Goal: Task Accomplishment & Management: Complete application form

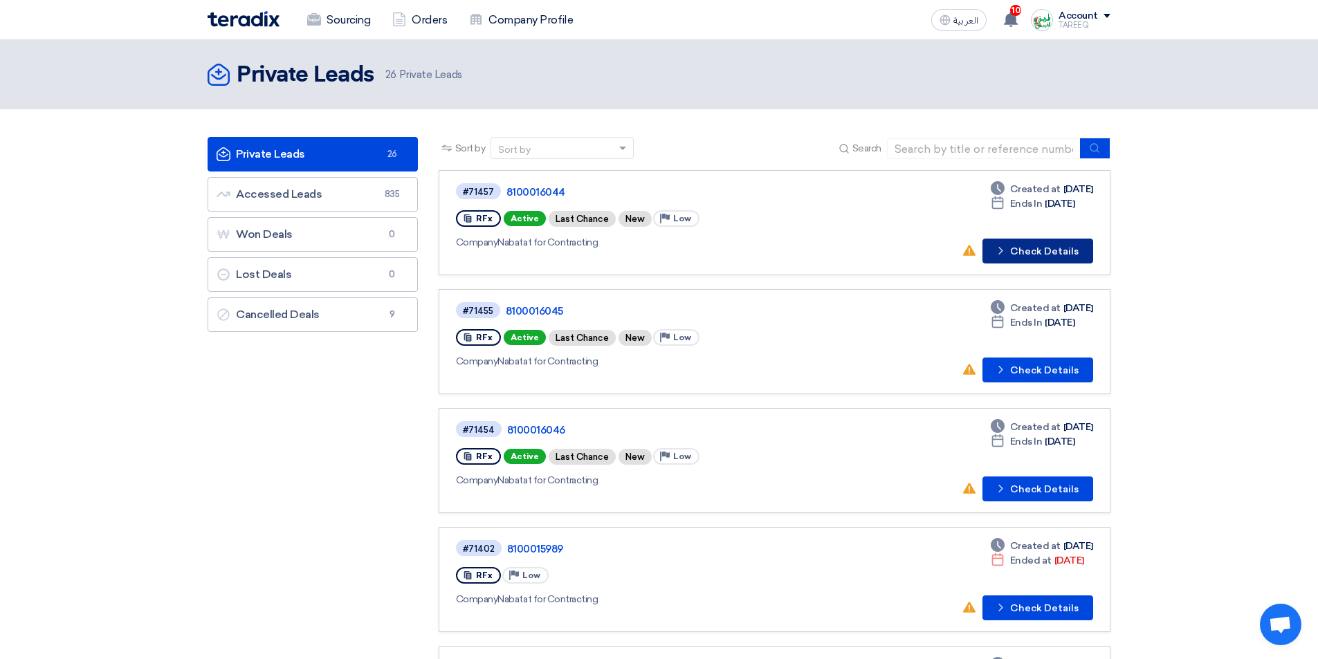
click at [1047, 255] on button "Check details Check Details" at bounding box center [1037, 251] width 111 height 25
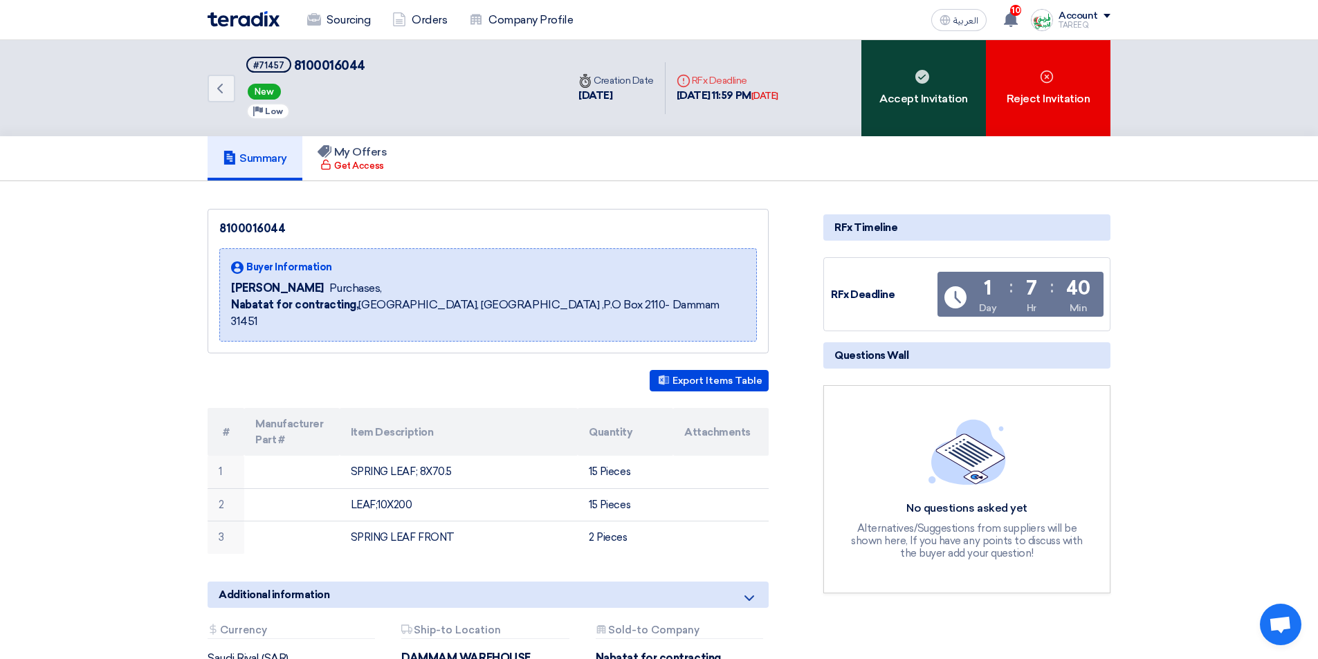
click at [909, 117] on div "Accept Invitation" at bounding box center [923, 88] width 124 height 96
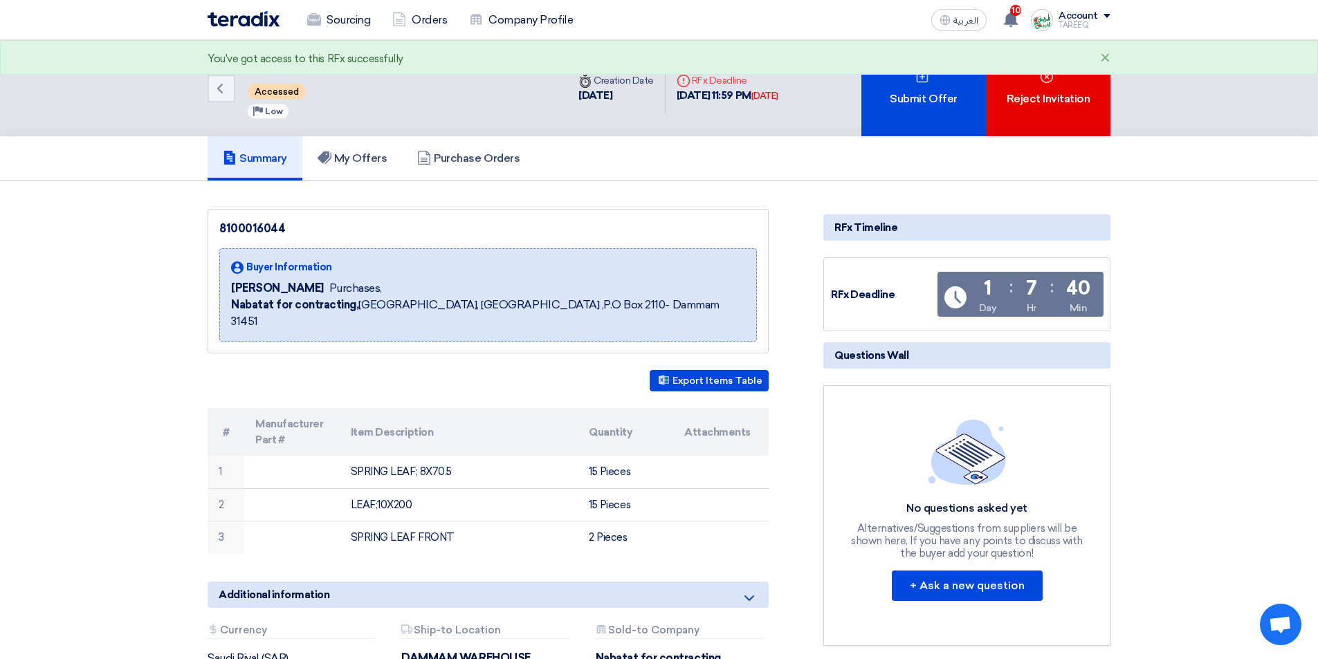
click at [909, 117] on div "Submit Offer" at bounding box center [923, 88] width 124 height 96
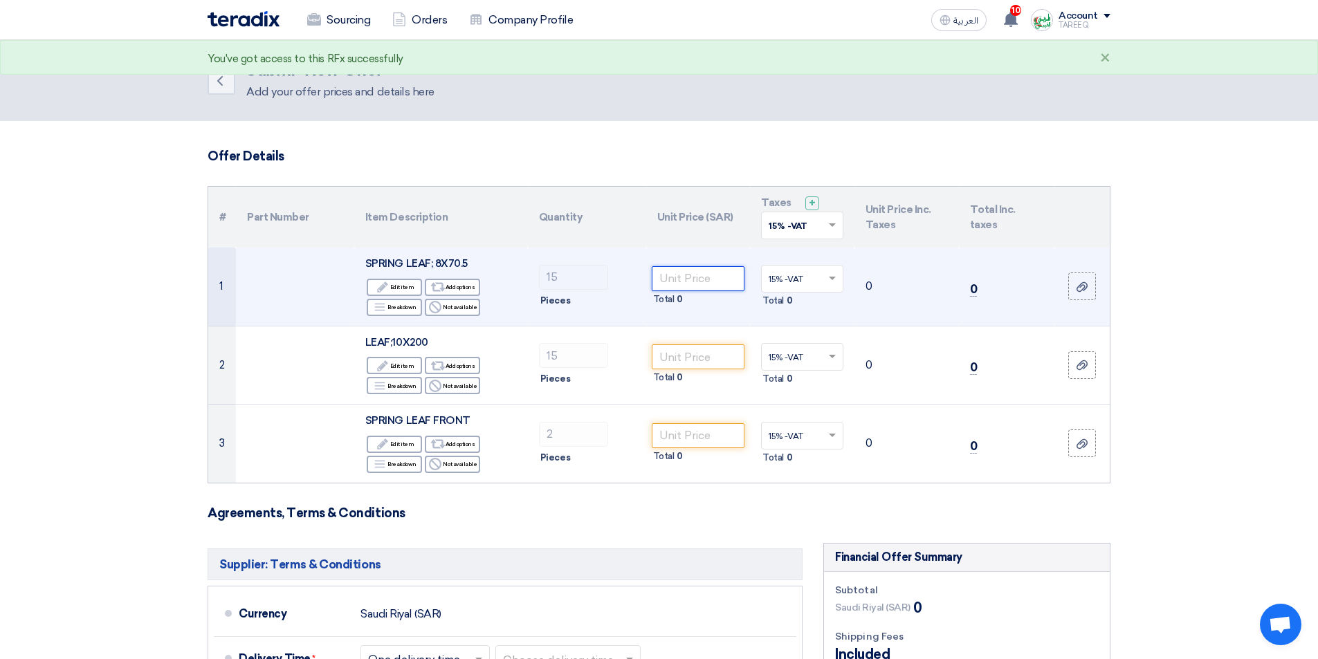
drag, startPoint x: 714, startPoint y: 275, endPoint x: 728, endPoint y: 264, distance: 17.7
click at [714, 276] on input "number" at bounding box center [698, 278] width 93 height 25
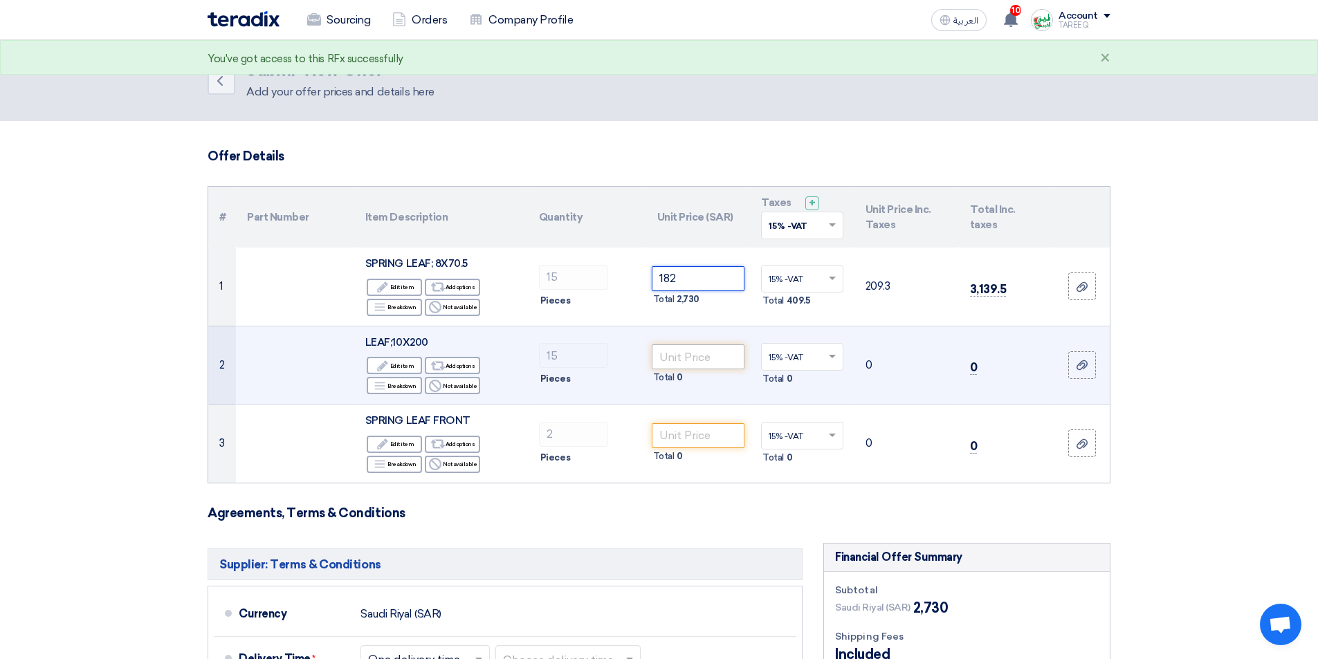
type input "182"
click at [693, 358] on input "number" at bounding box center [698, 356] width 93 height 25
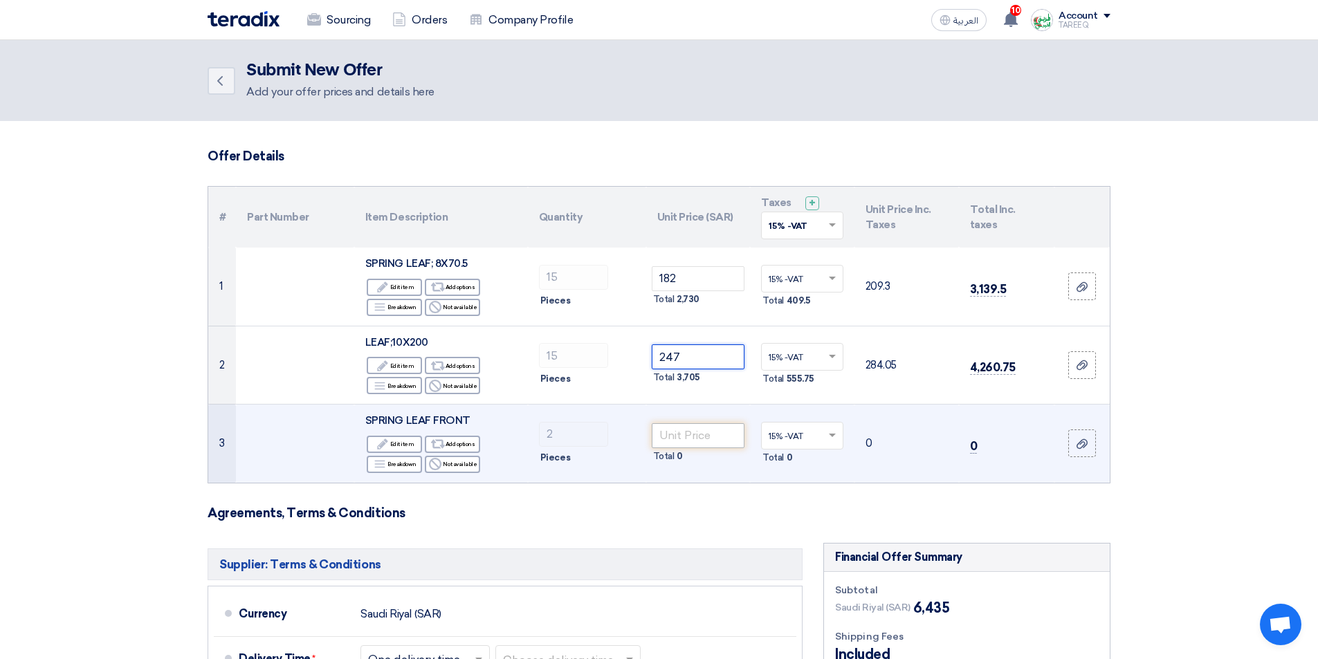
type input "247"
click at [698, 446] on input "number" at bounding box center [698, 435] width 93 height 25
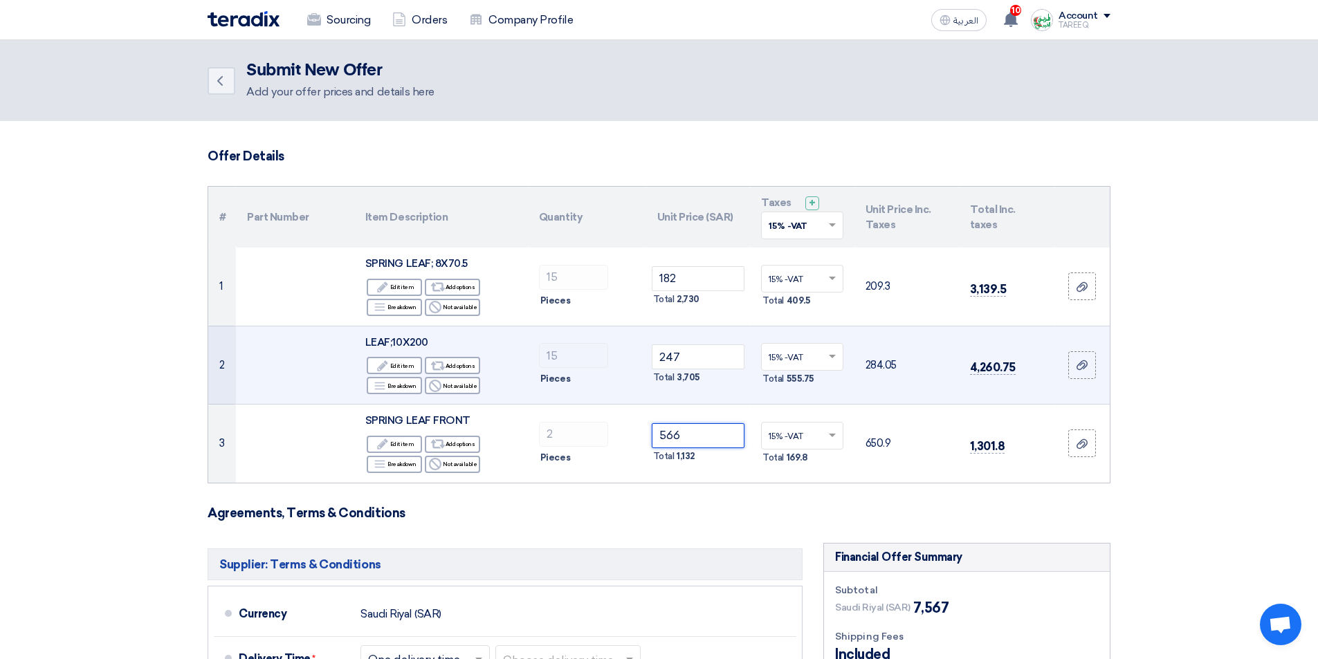
type input "566"
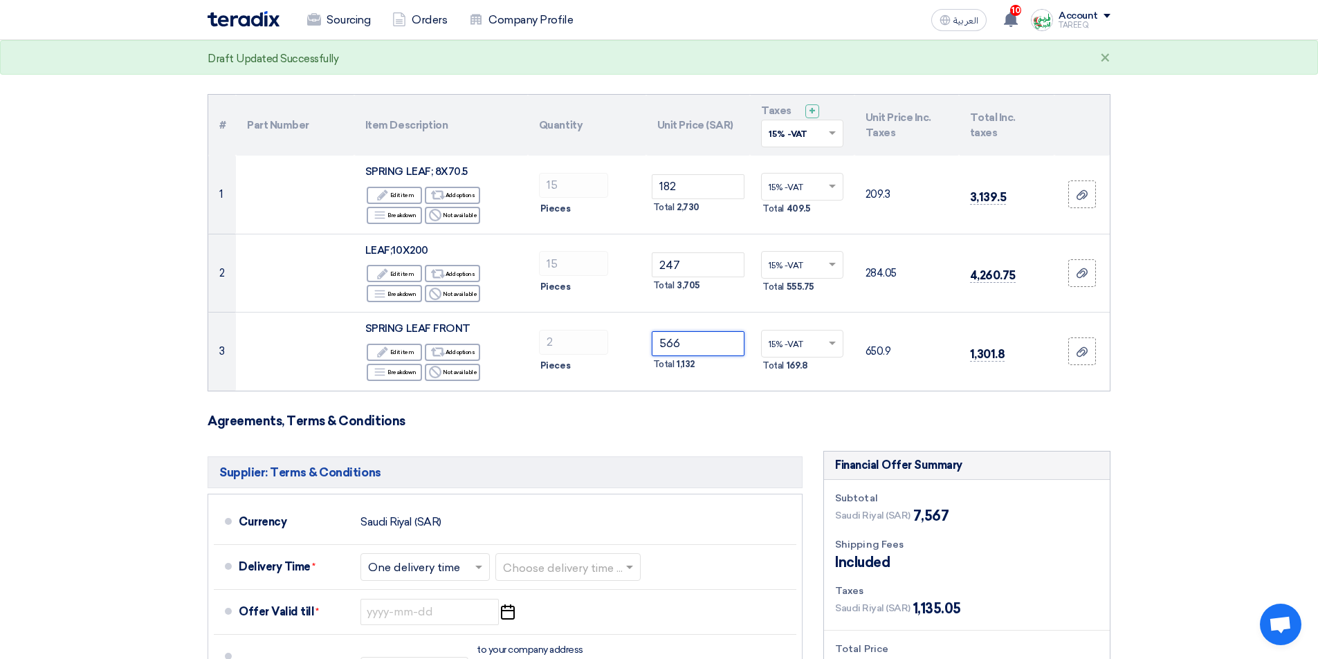
scroll to position [277, 0]
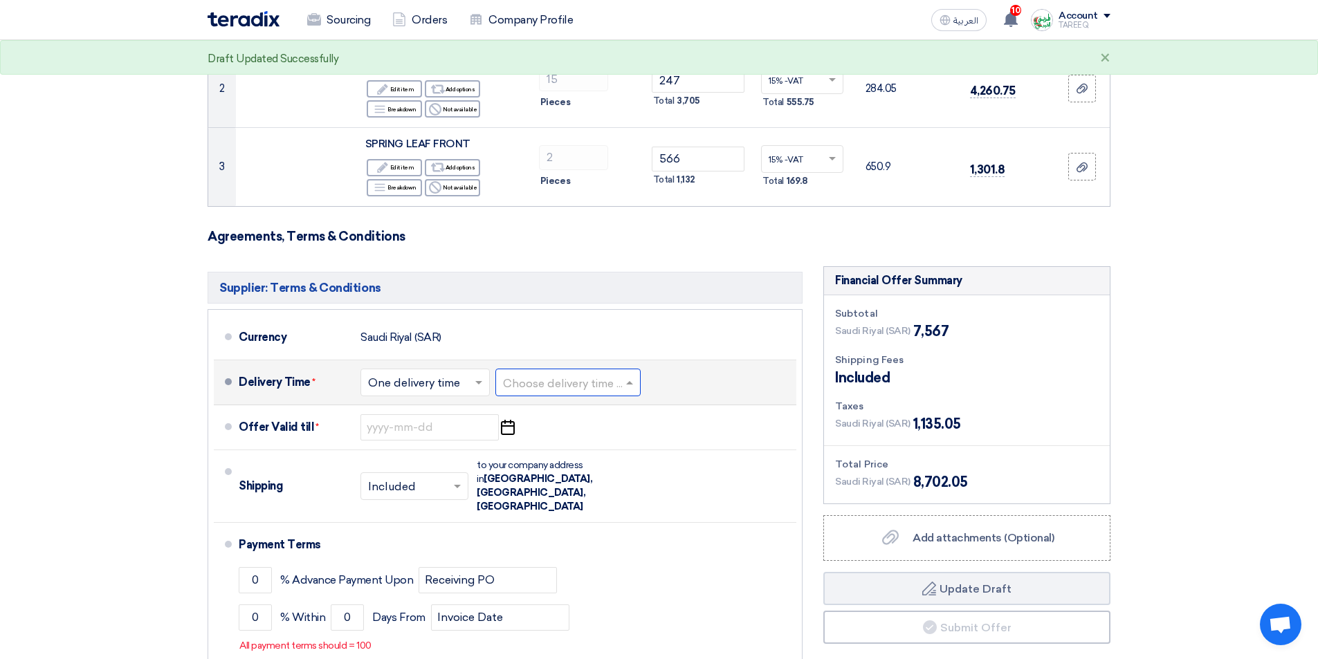
click at [578, 386] on input "text" at bounding box center [568, 383] width 131 height 20
drag, startPoint x: 537, startPoint y: 438, endPoint x: 712, endPoint y: 402, distance: 178.6
click at [536, 438] on span "3-5 Days" at bounding box center [526, 437] width 46 height 13
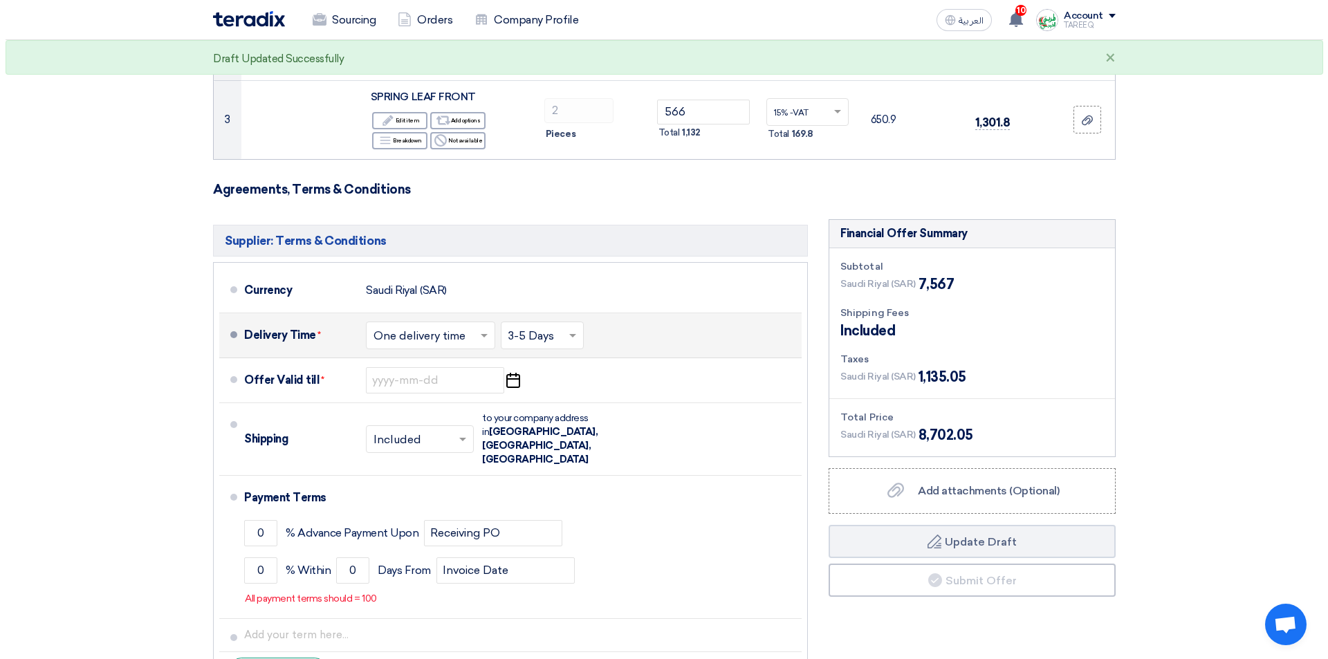
scroll to position [553, 0]
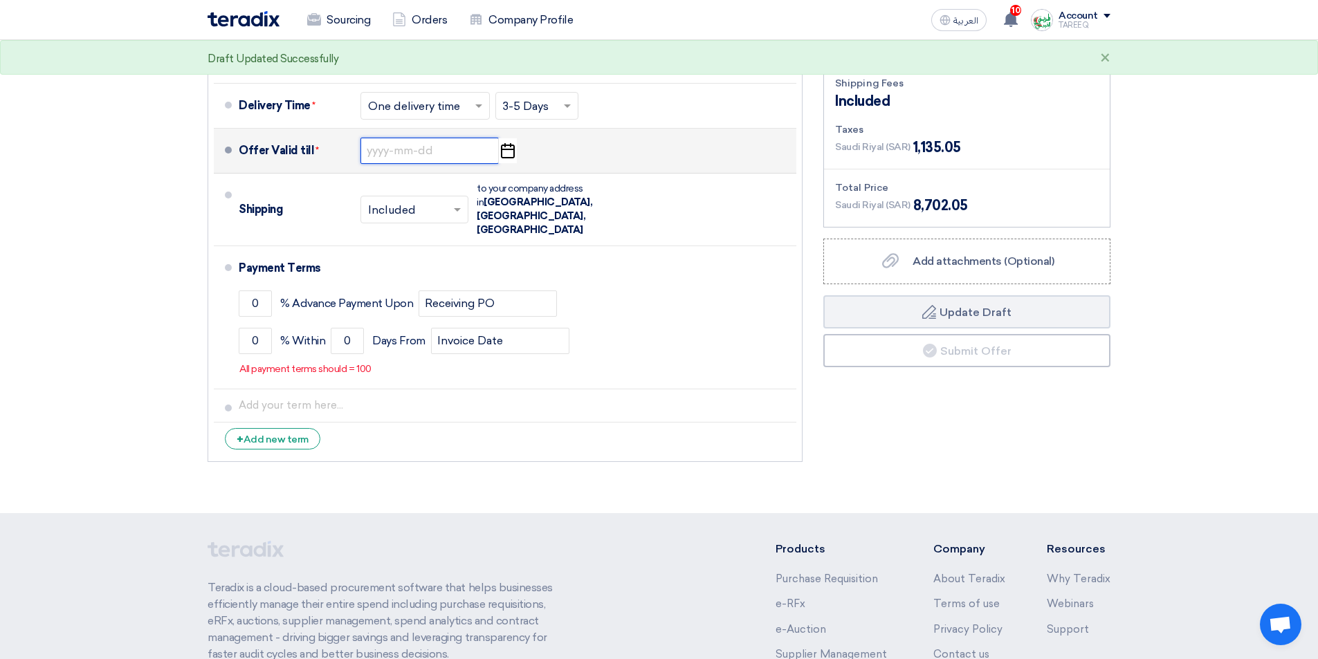
click at [391, 155] on input at bounding box center [429, 151] width 138 height 26
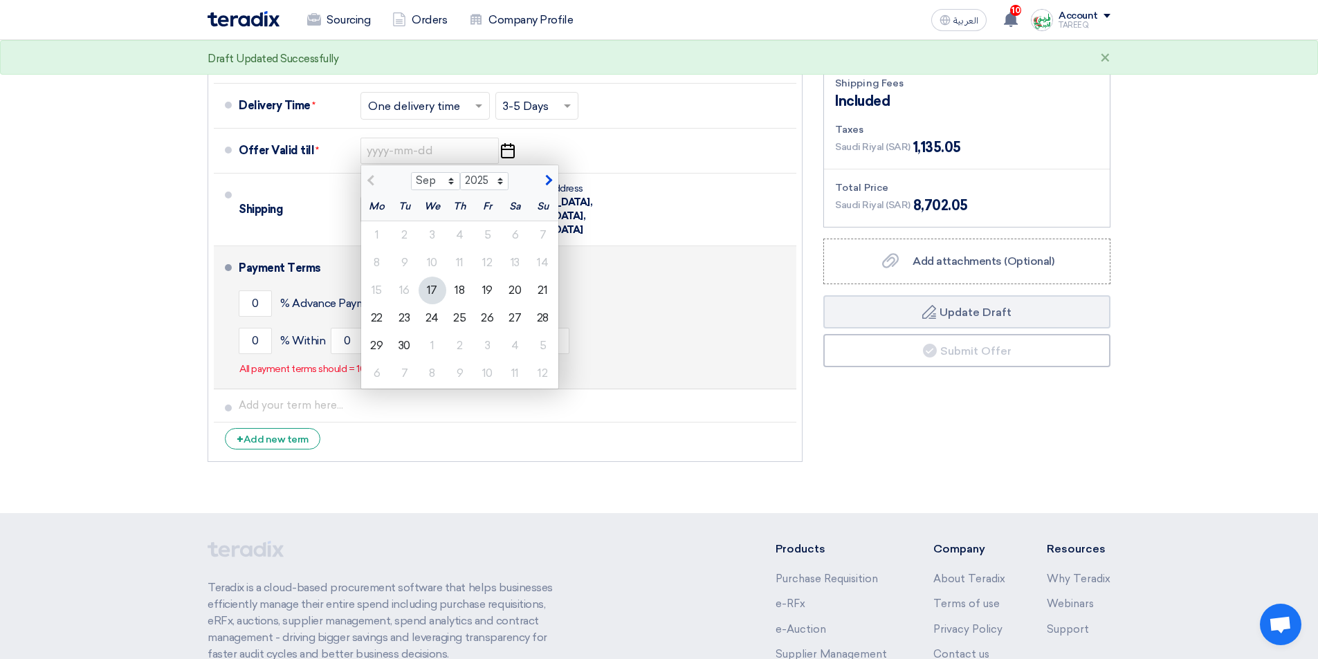
drag, startPoint x: 434, startPoint y: 320, endPoint x: 385, endPoint y: 317, distance: 48.5
click at [434, 319] on div "24" at bounding box center [432, 318] width 28 height 28
type input "[DATE]"
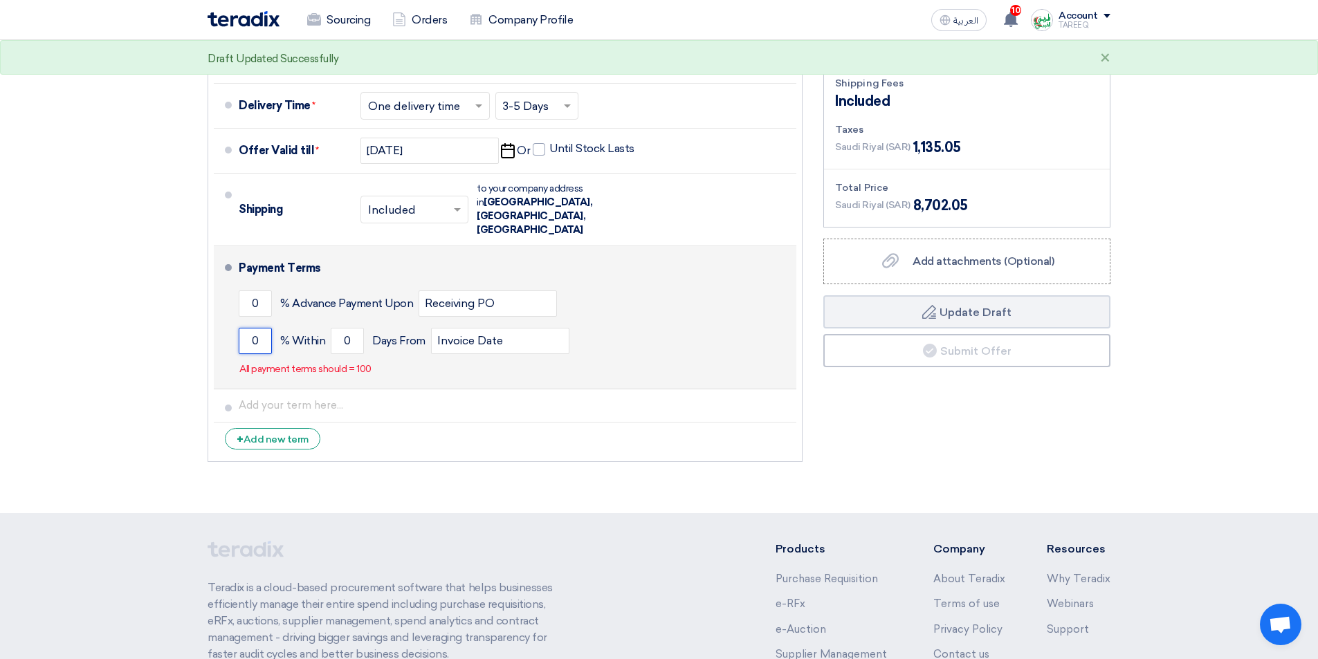
click at [248, 328] on input "0" at bounding box center [255, 341] width 33 height 26
type input "100"
click at [331, 328] on input "0" at bounding box center [347, 341] width 33 height 26
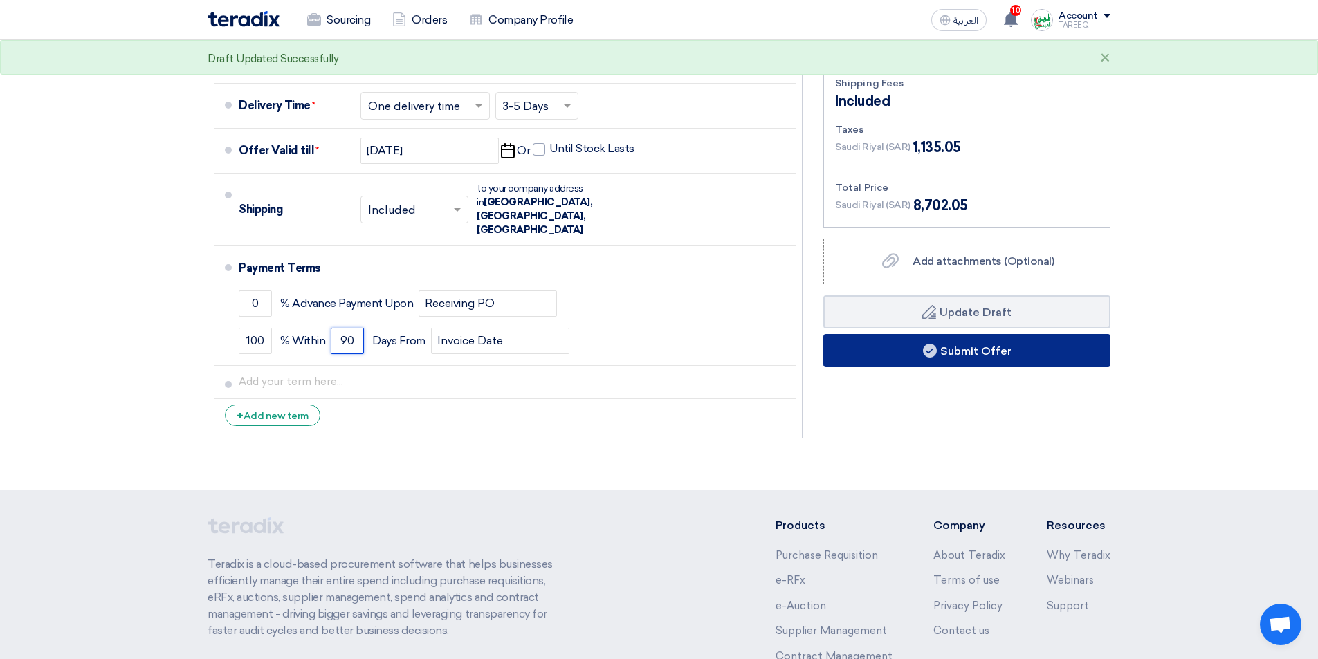
type input "90"
click at [908, 346] on button "Submit Offer" at bounding box center [966, 350] width 287 height 33
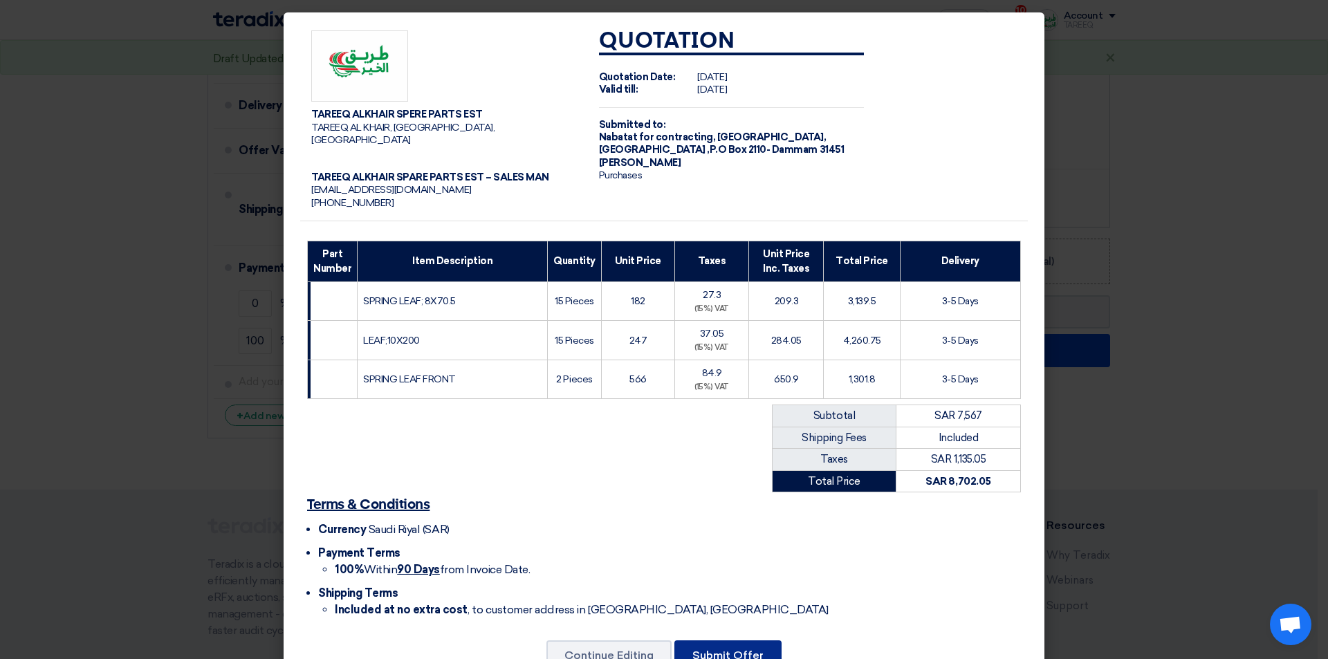
click at [719, 640] on button "Submit Offer" at bounding box center [727, 655] width 107 height 30
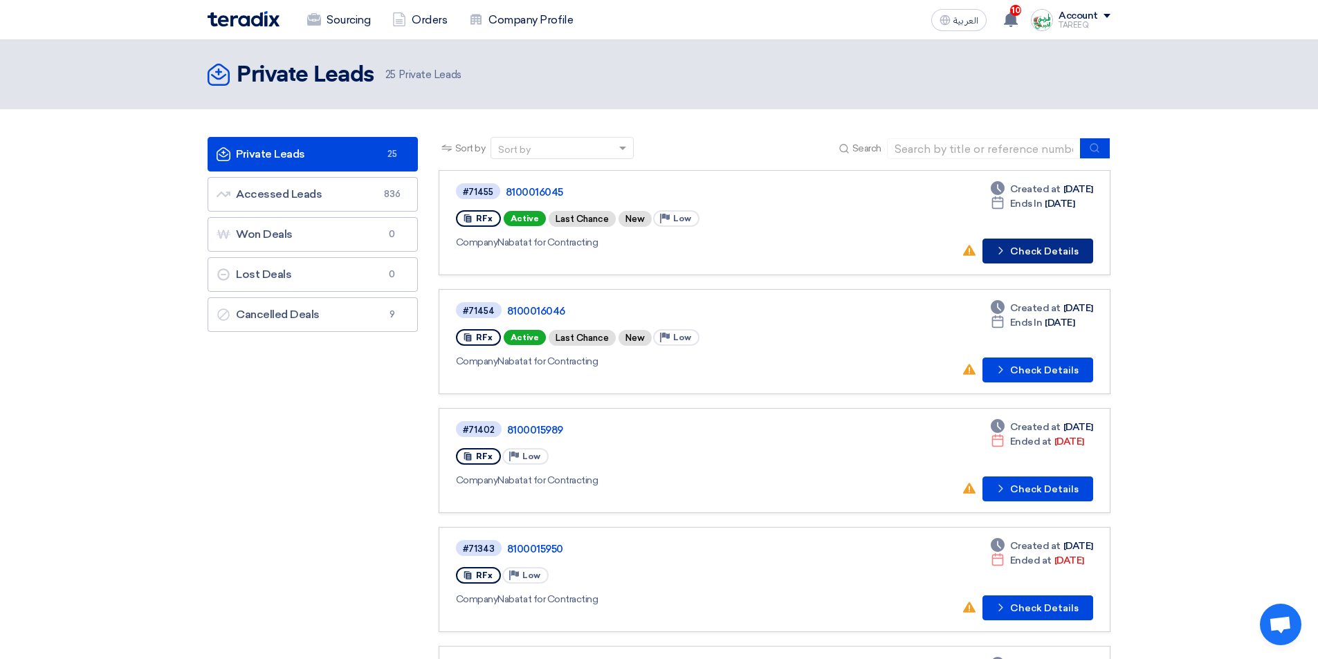
click at [1050, 252] on button "Check details Check Details" at bounding box center [1037, 251] width 111 height 25
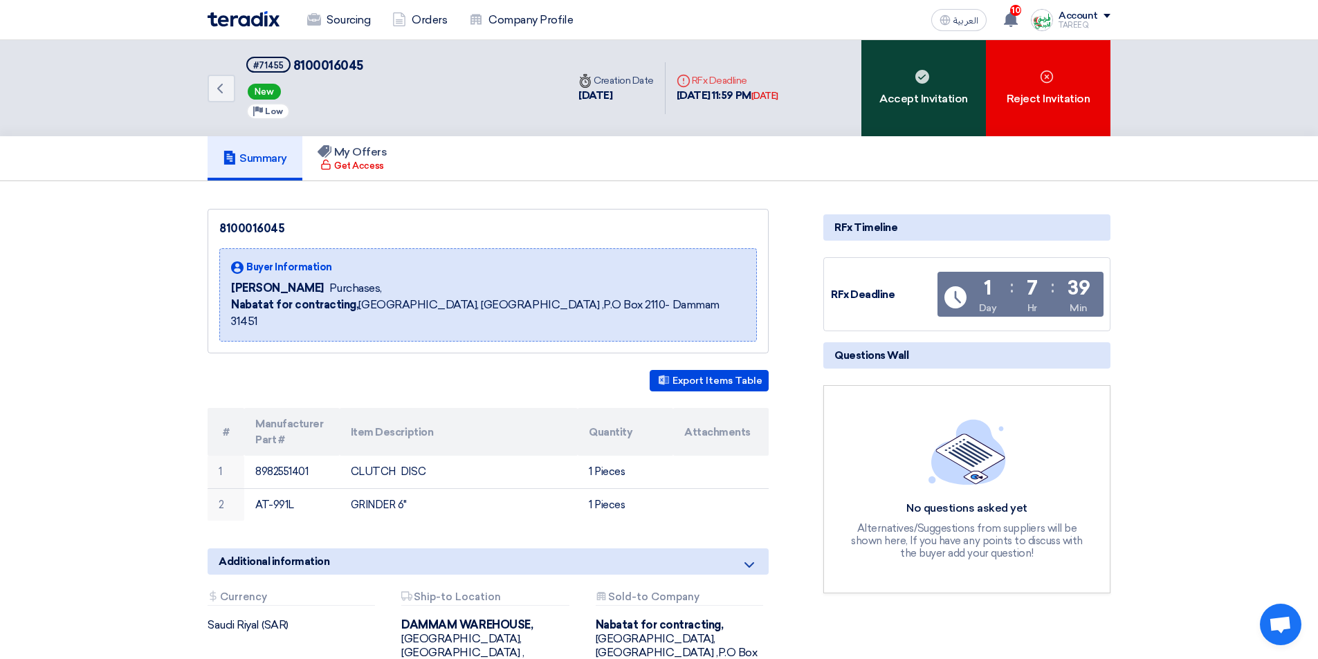
click at [943, 99] on div "Accept Invitation" at bounding box center [923, 88] width 124 height 96
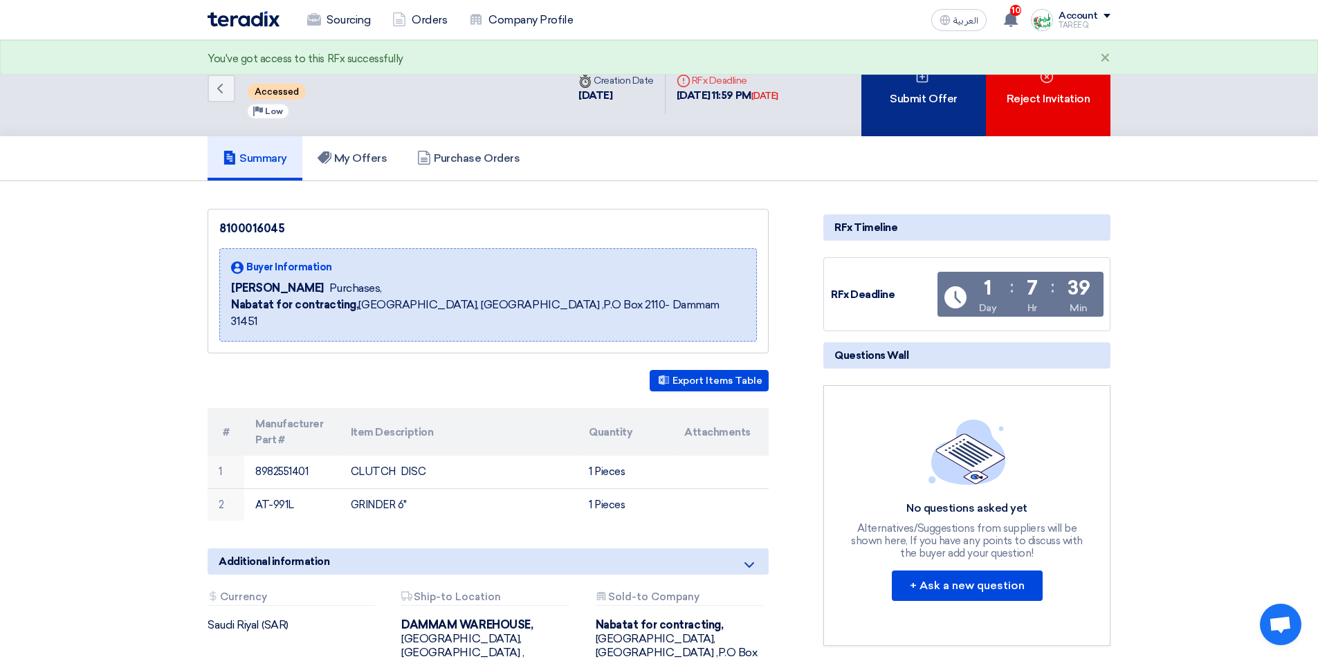
click at [947, 96] on div "Submit Offer" at bounding box center [923, 88] width 124 height 96
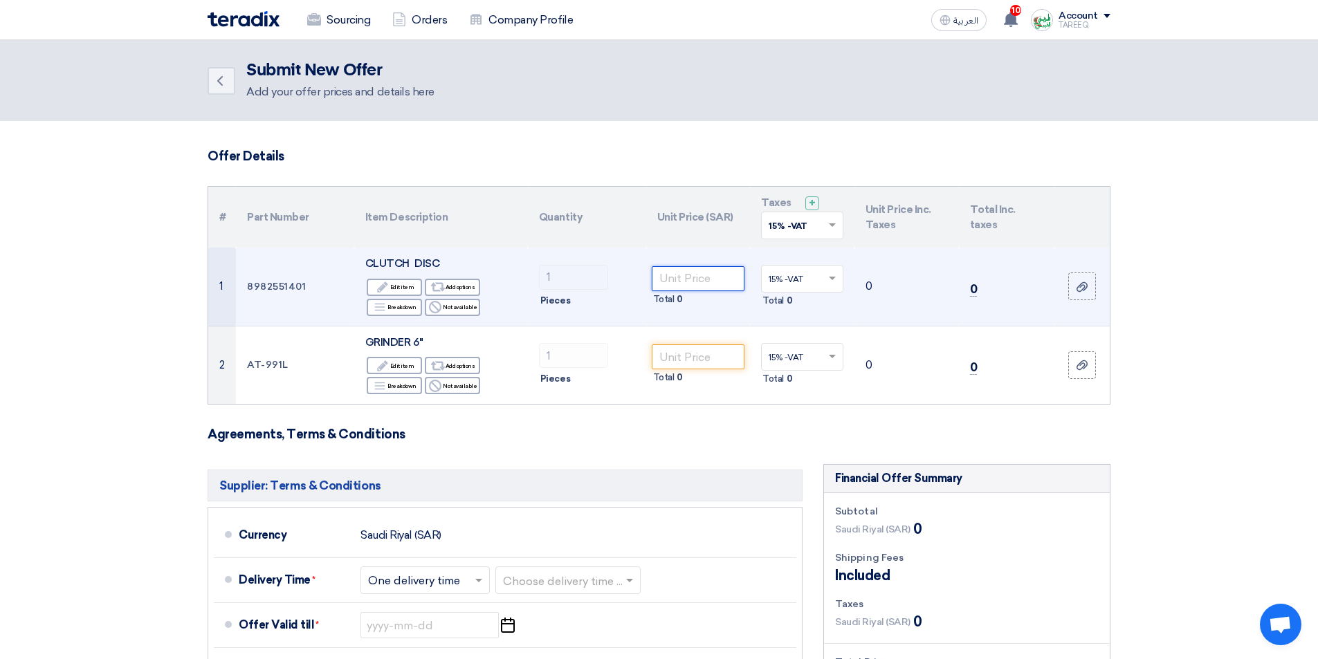
click at [700, 281] on input "number" at bounding box center [698, 278] width 93 height 25
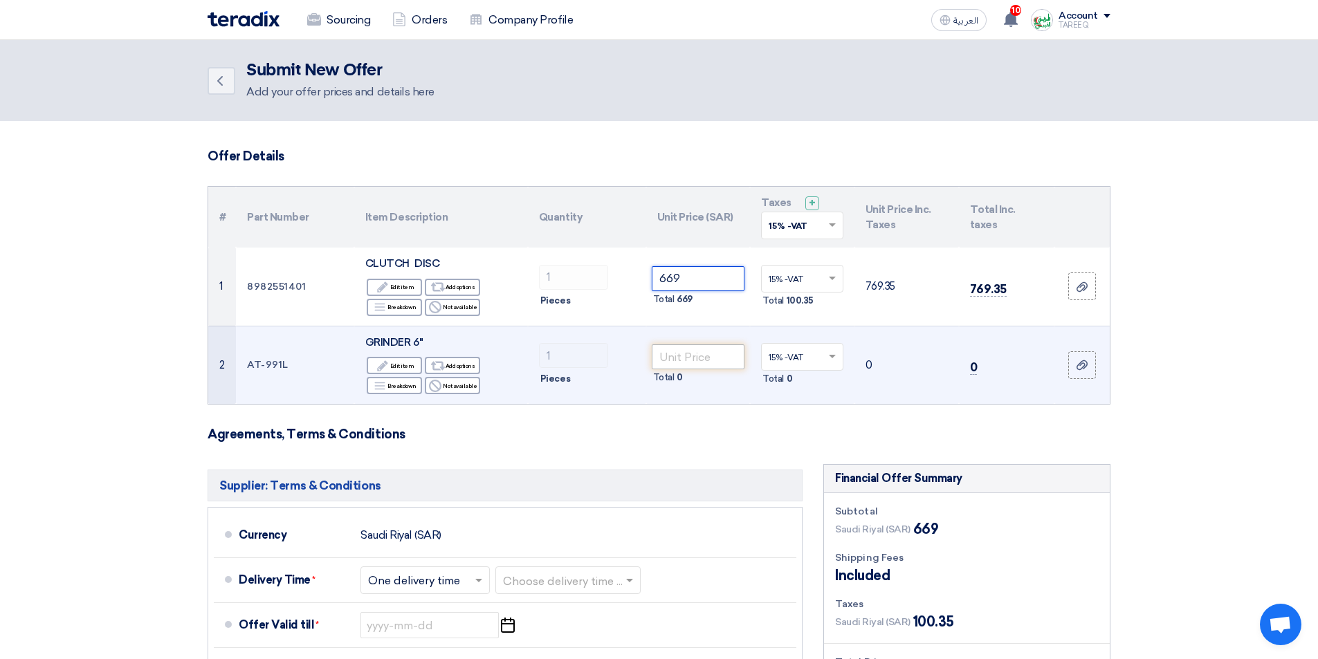
type input "669"
click at [674, 359] on input "number" at bounding box center [698, 356] width 93 height 25
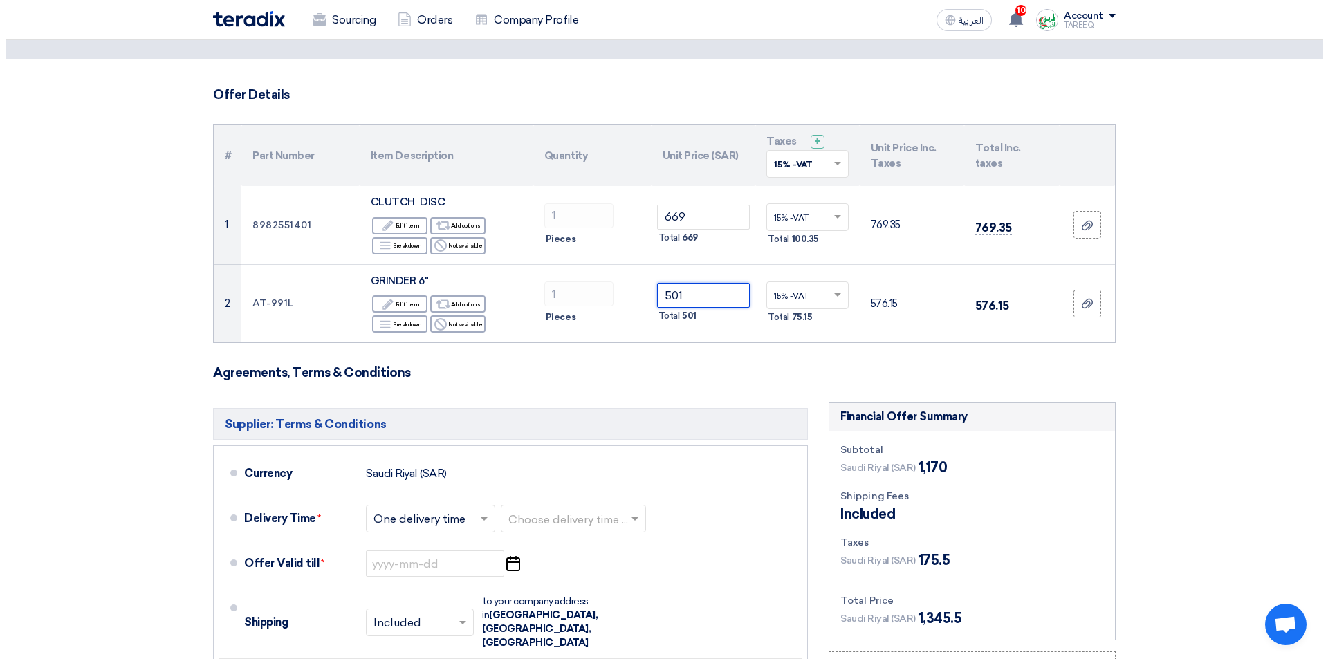
scroll to position [346, 0]
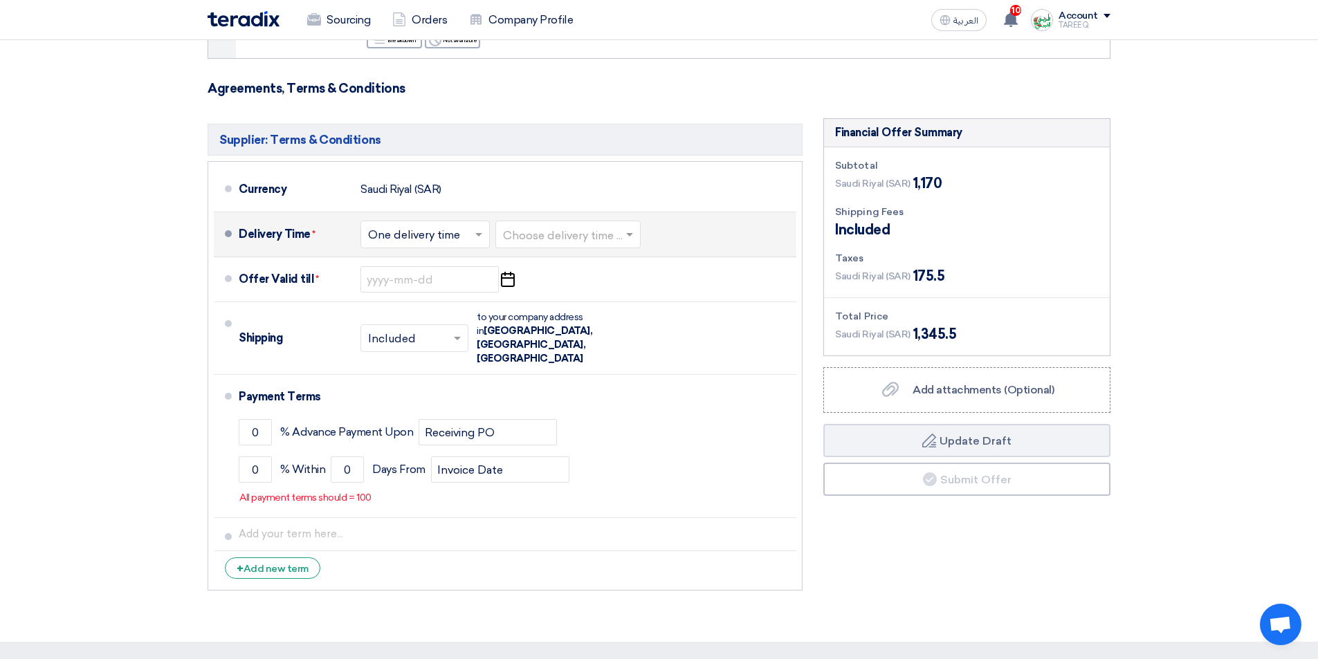
type input "501"
click at [543, 237] on input "text" at bounding box center [568, 236] width 131 height 20
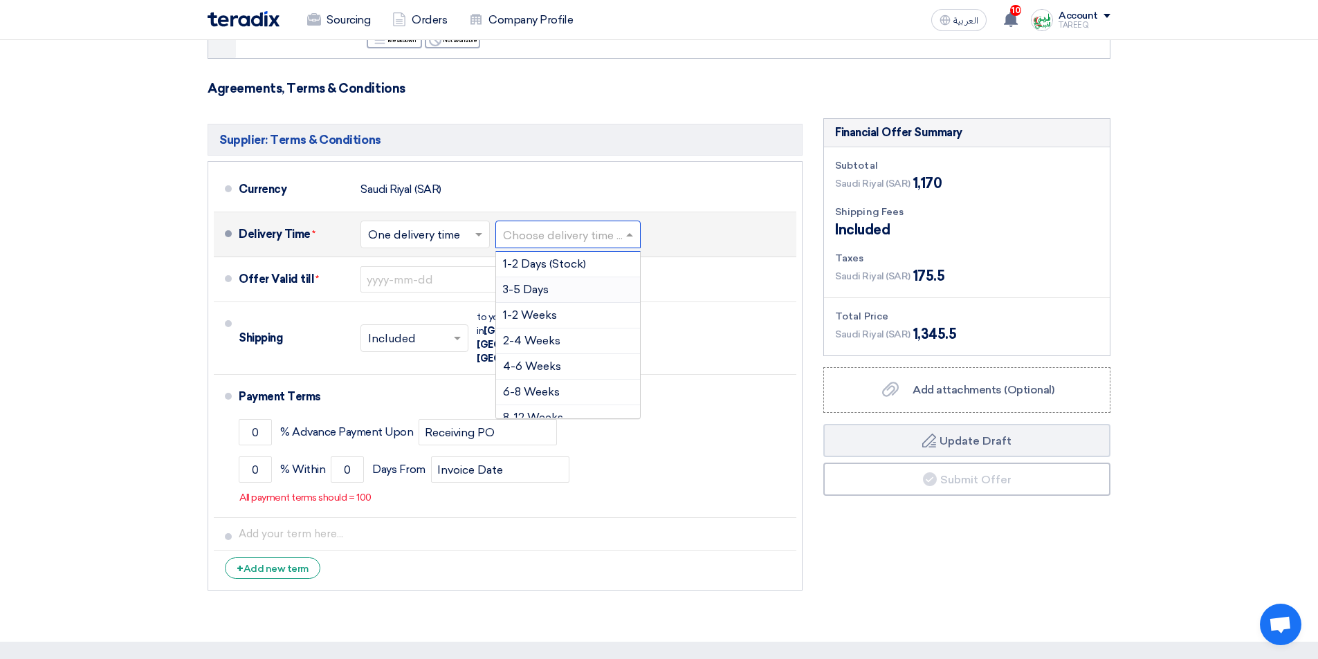
click at [533, 287] on span "3-5 Days" at bounding box center [526, 289] width 46 height 13
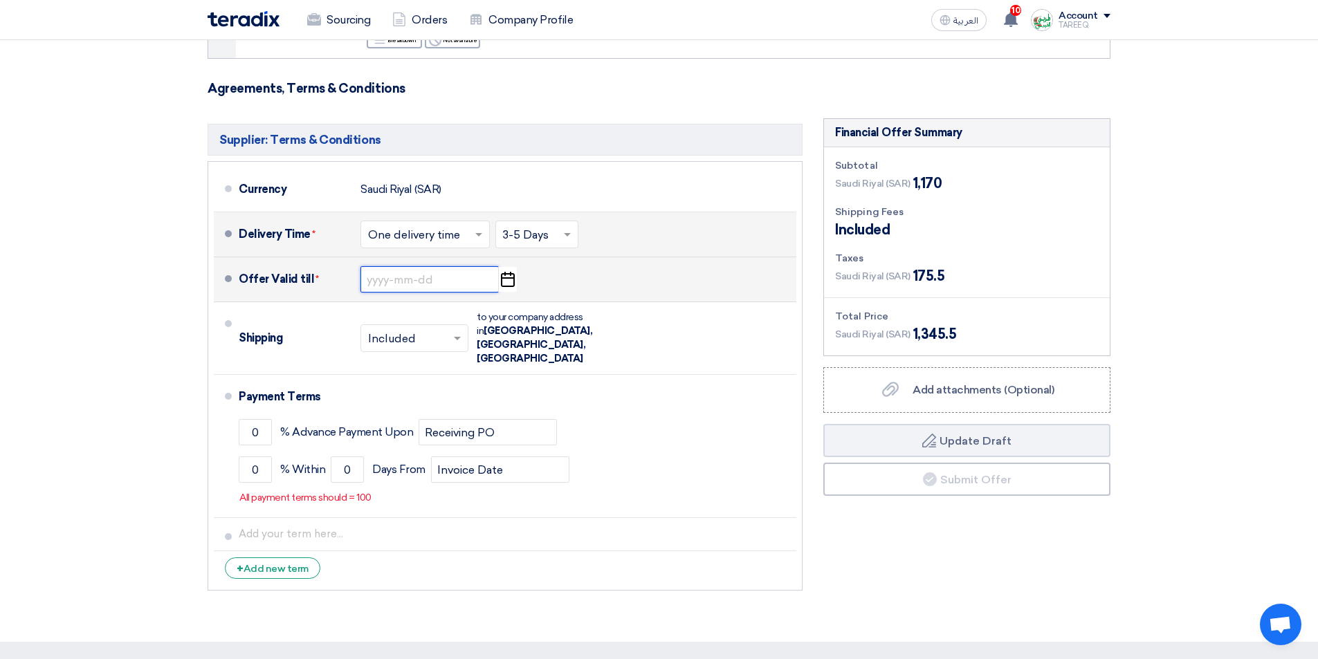
click at [372, 283] on input at bounding box center [429, 279] width 138 height 26
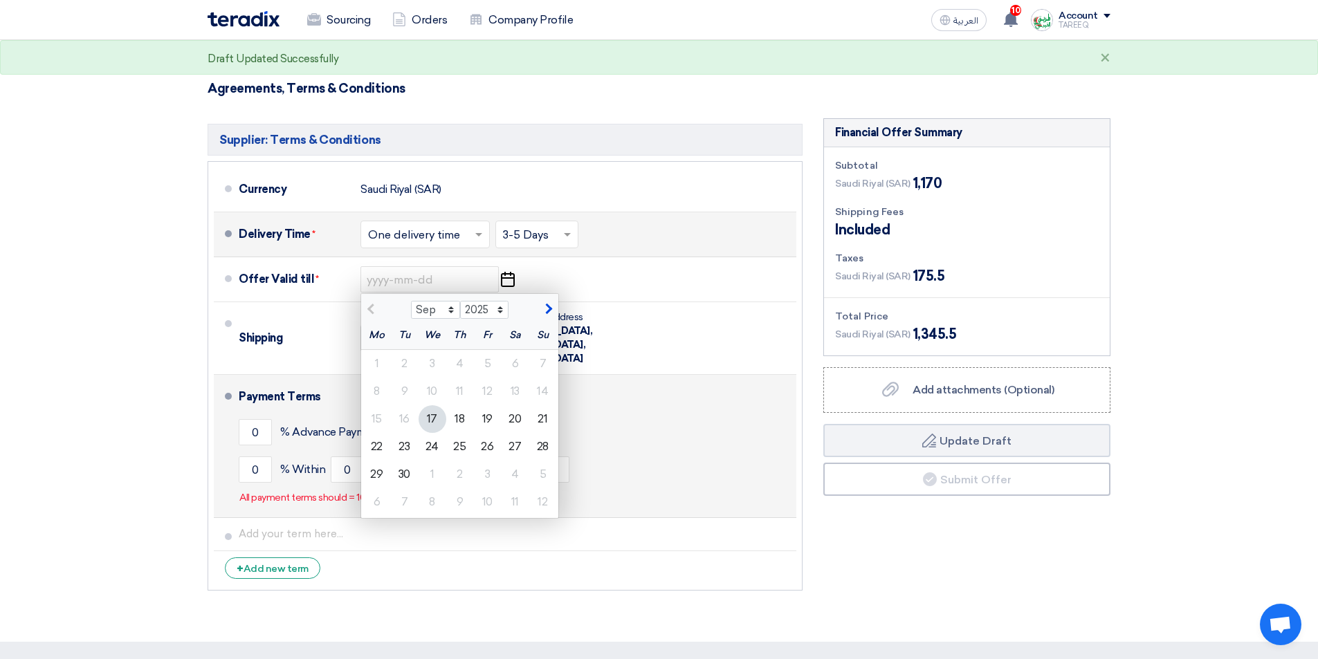
click at [428, 447] on div "24" at bounding box center [432, 447] width 28 height 28
type input "[DATE]"
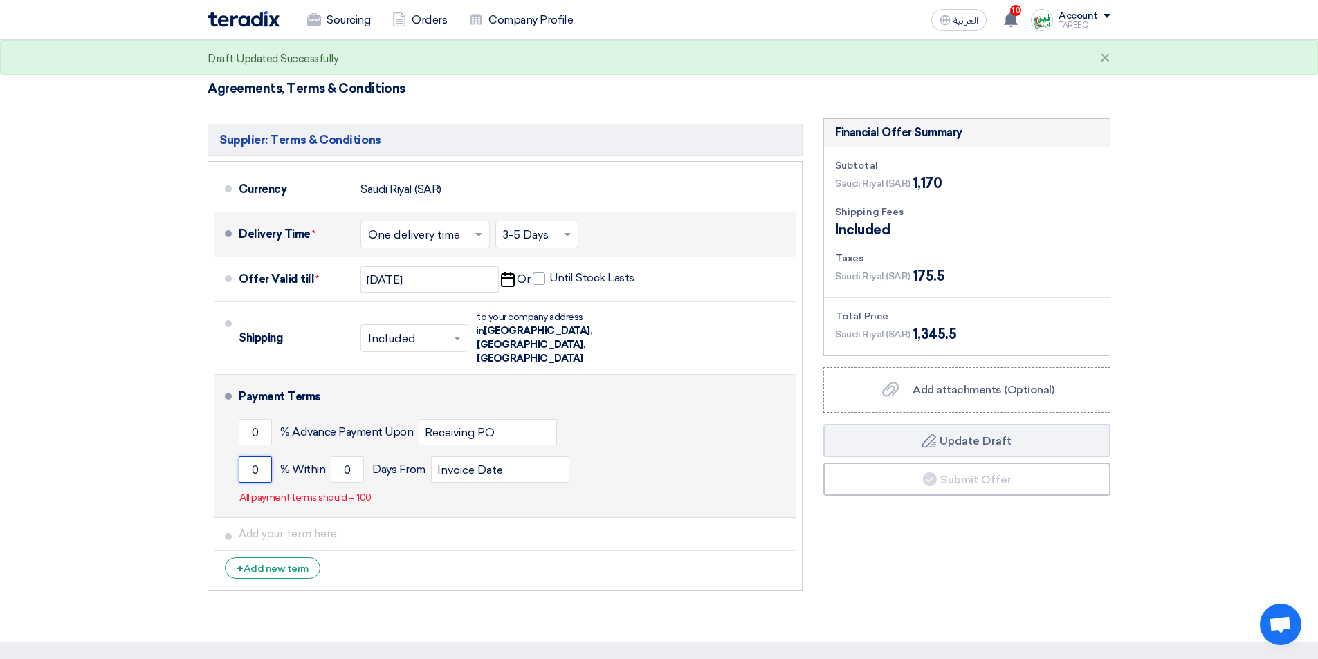
drag, startPoint x: 248, startPoint y: 443, endPoint x: 250, endPoint y: 425, distance: 18.9
click at [248, 456] on input "0" at bounding box center [255, 469] width 33 height 26
type input "100"
drag, startPoint x: 339, startPoint y: 445, endPoint x: 326, endPoint y: 443, distance: 12.6
click at [339, 456] on input "0" at bounding box center [347, 469] width 33 height 26
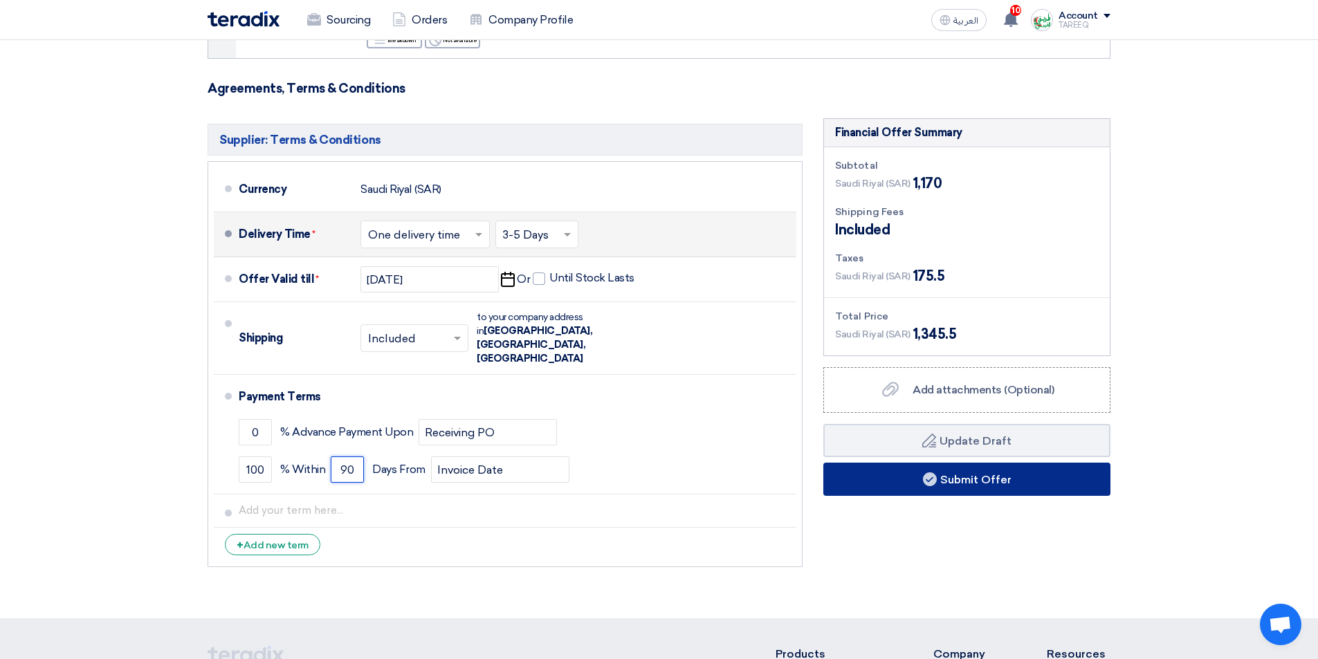
type input "90"
click at [866, 485] on button "Submit Offer" at bounding box center [966, 479] width 287 height 33
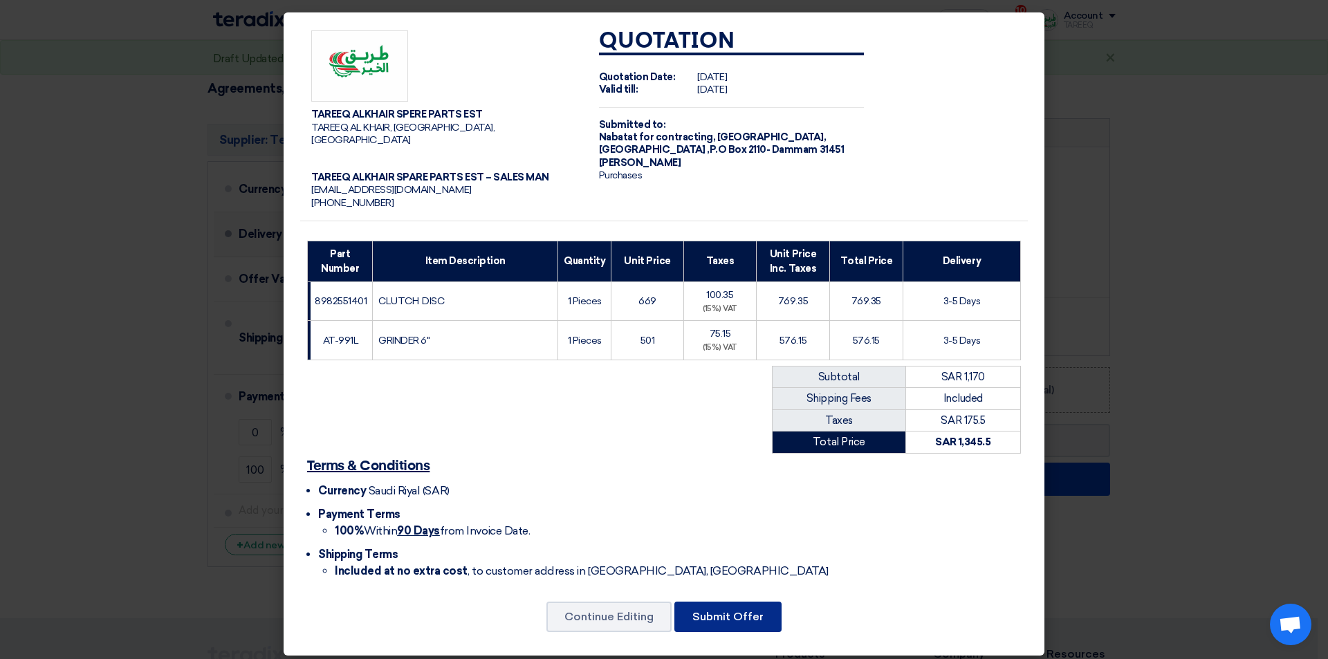
drag, startPoint x: 735, startPoint y: 602, endPoint x: 734, endPoint y: 595, distance: 7.6
click at [736, 602] on button "Submit Offer" at bounding box center [727, 617] width 107 height 30
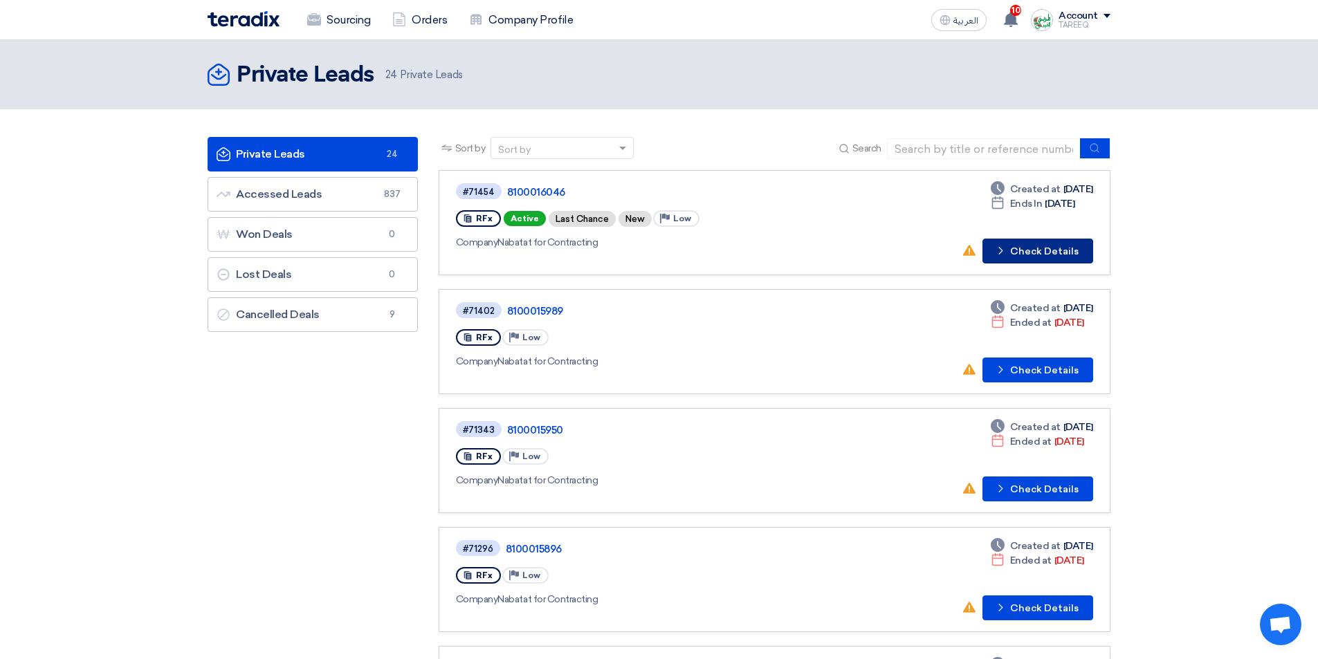
click at [1035, 258] on button "Check details Check Details" at bounding box center [1037, 251] width 111 height 25
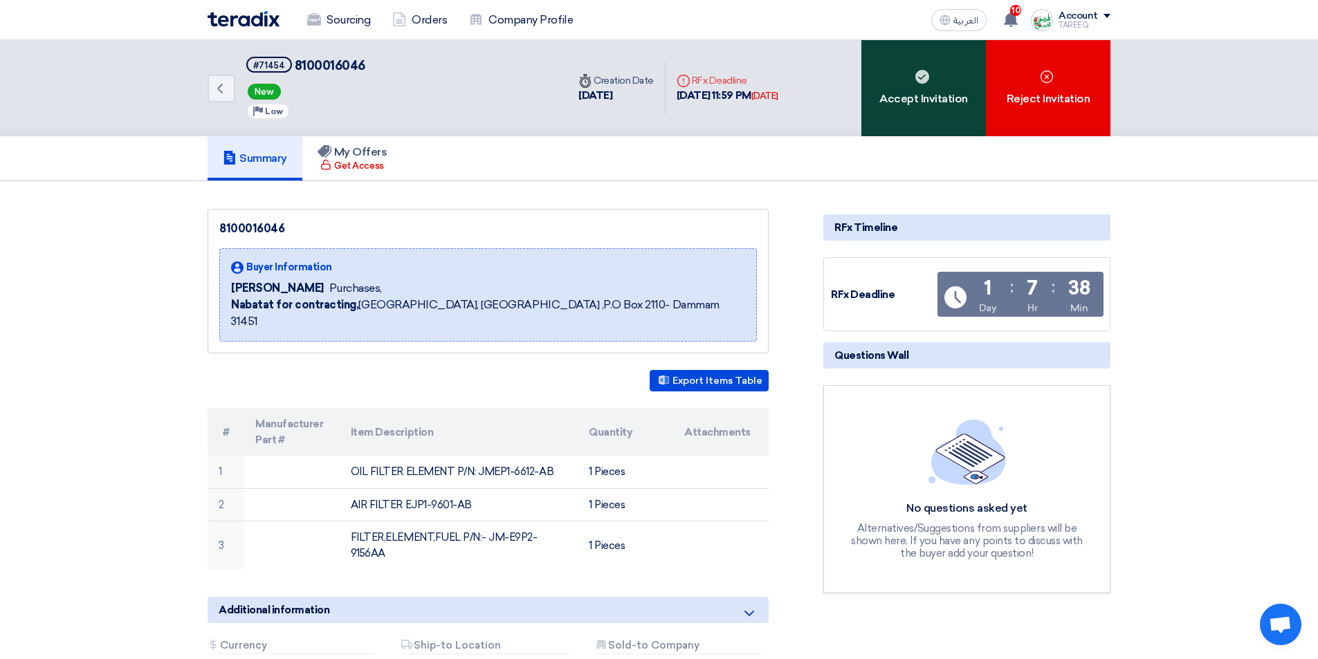
click at [869, 113] on div "Accept Invitation" at bounding box center [923, 88] width 124 height 96
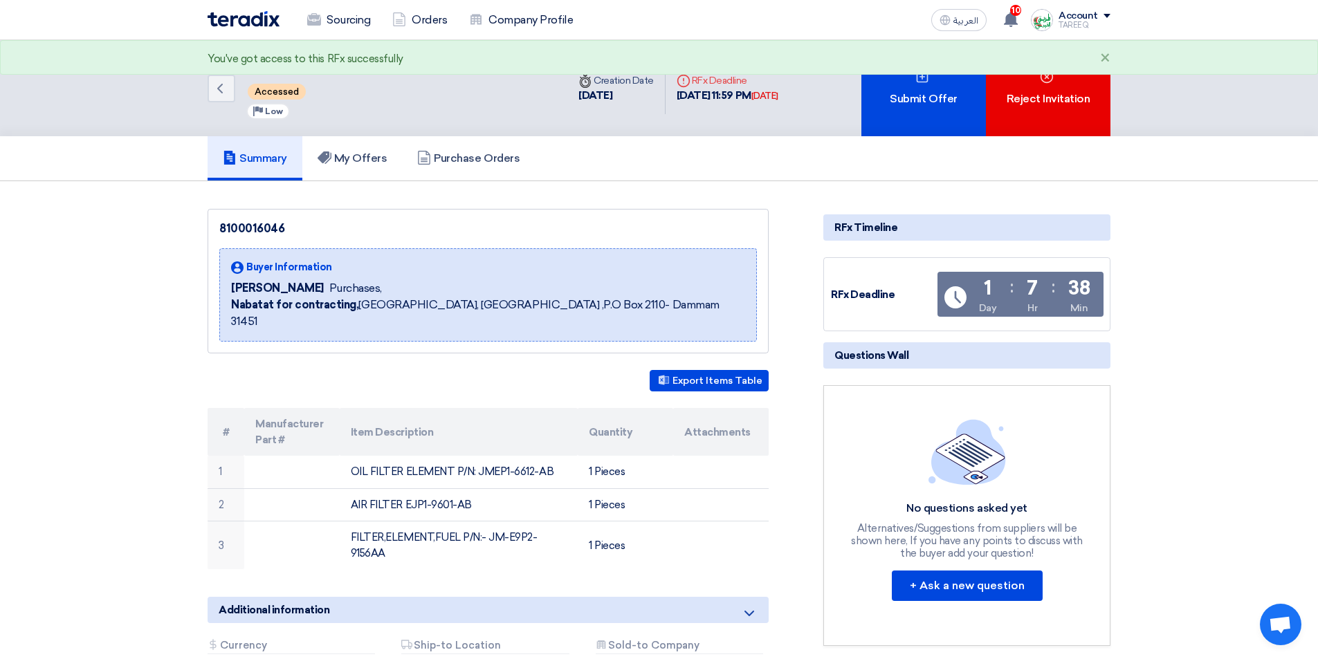
click at [868, 111] on div "Submit Offer" at bounding box center [923, 88] width 124 height 96
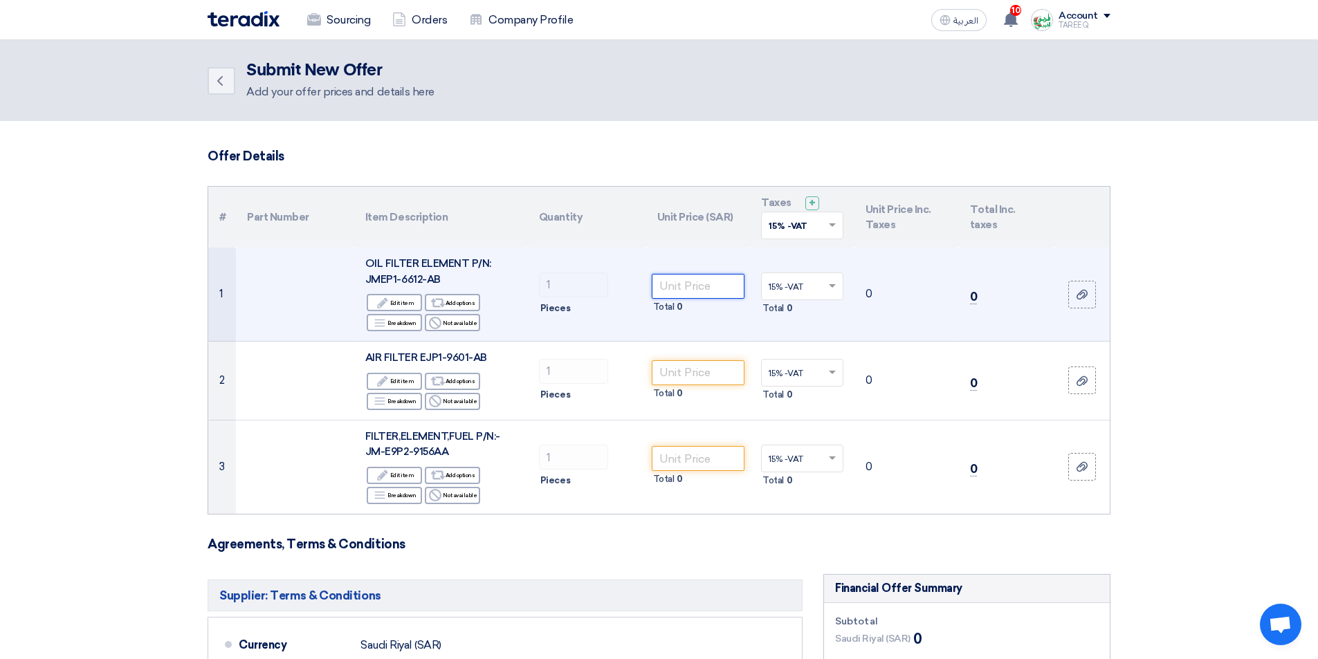
click at [726, 286] on input "number" at bounding box center [698, 286] width 93 height 25
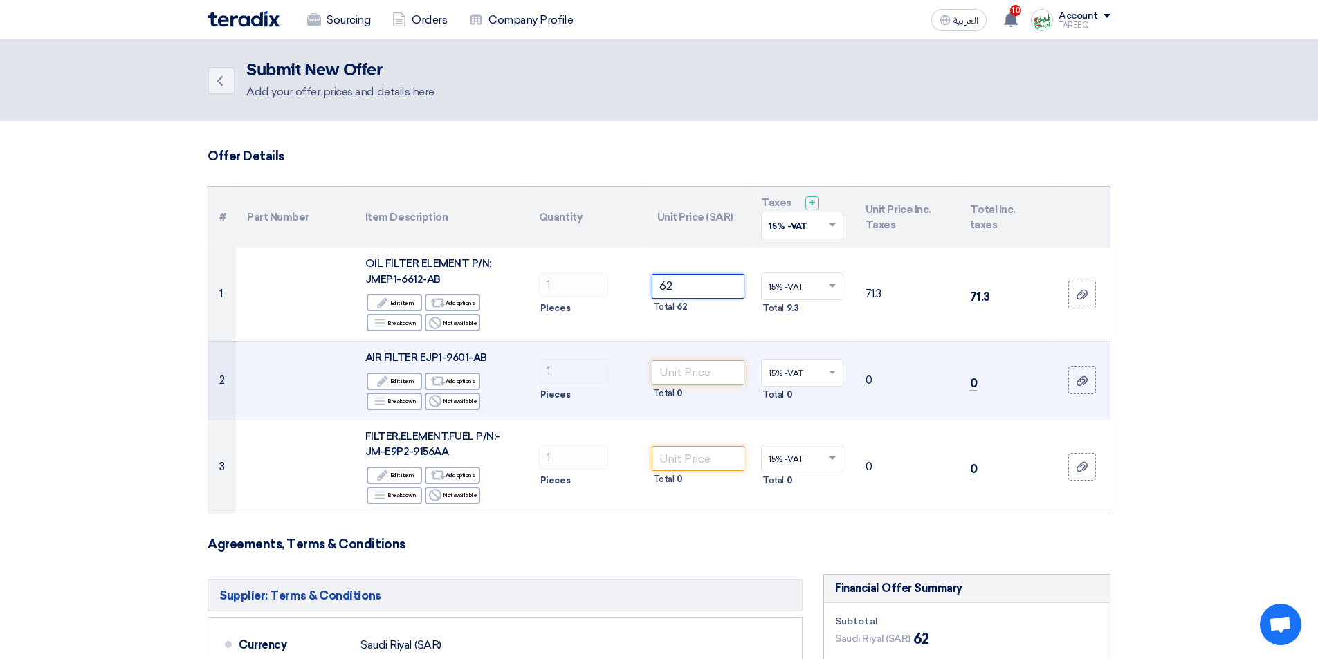
type input "62"
click at [690, 376] on input "number" at bounding box center [698, 372] width 93 height 25
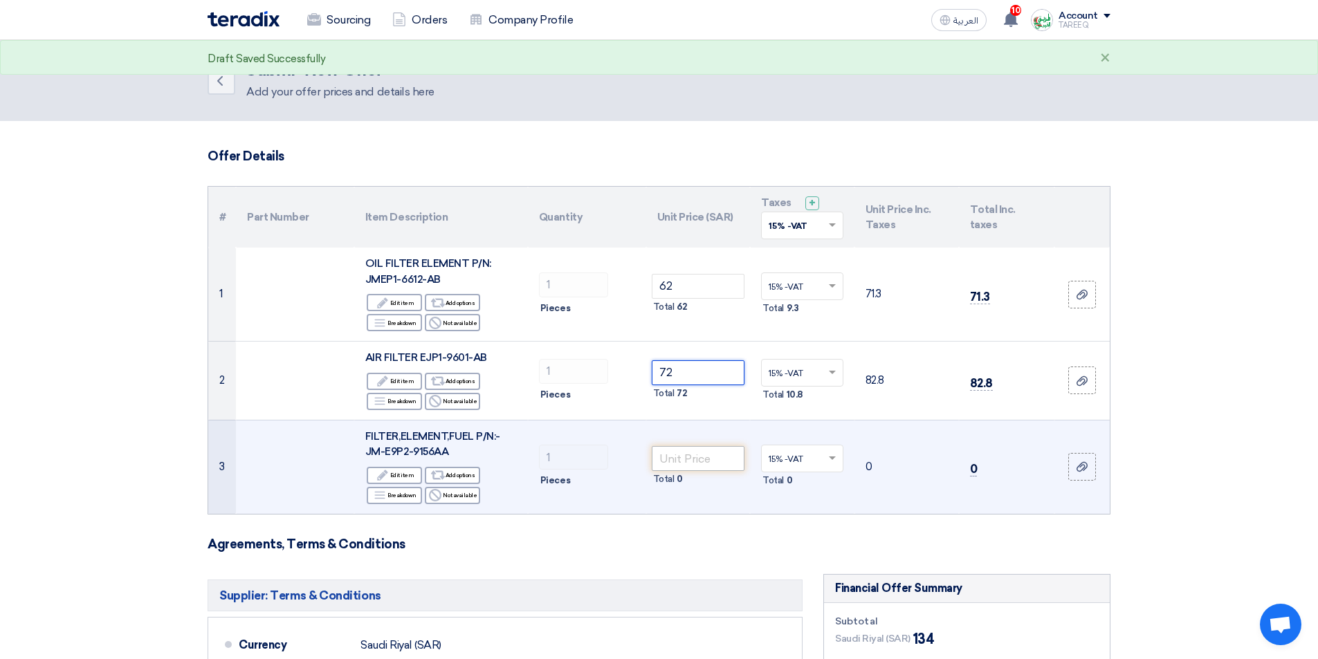
type input "72"
click at [688, 460] on input "number" at bounding box center [698, 458] width 93 height 25
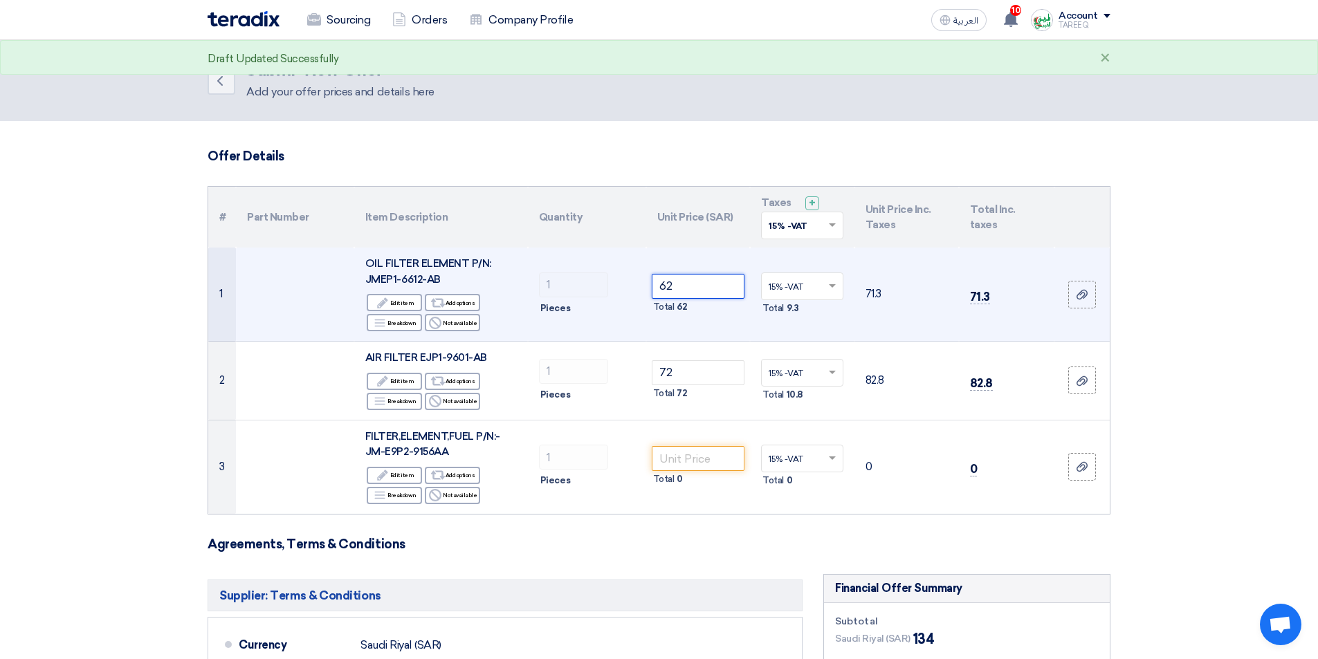
click at [721, 295] on input "62" at bounding box center [698, 286] width 93 height 25
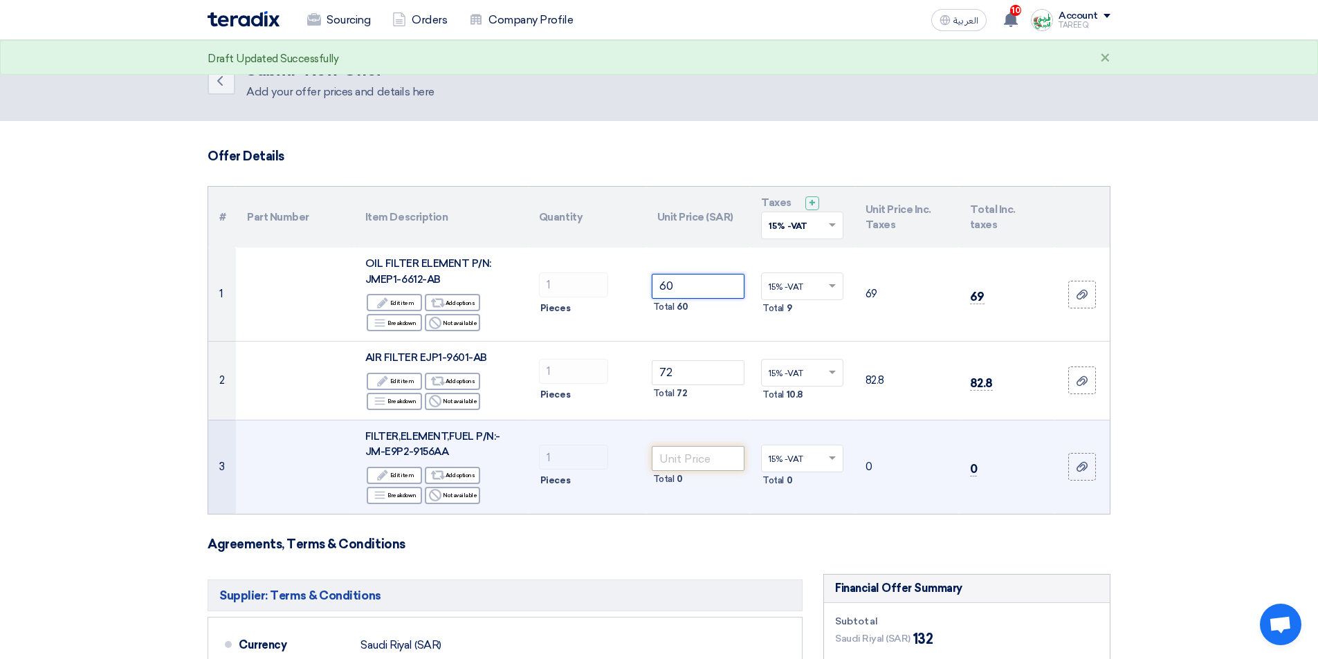
type input "60"
click at [683, 458] on input "number" at bounding box center [698, 458] width 93 height 25
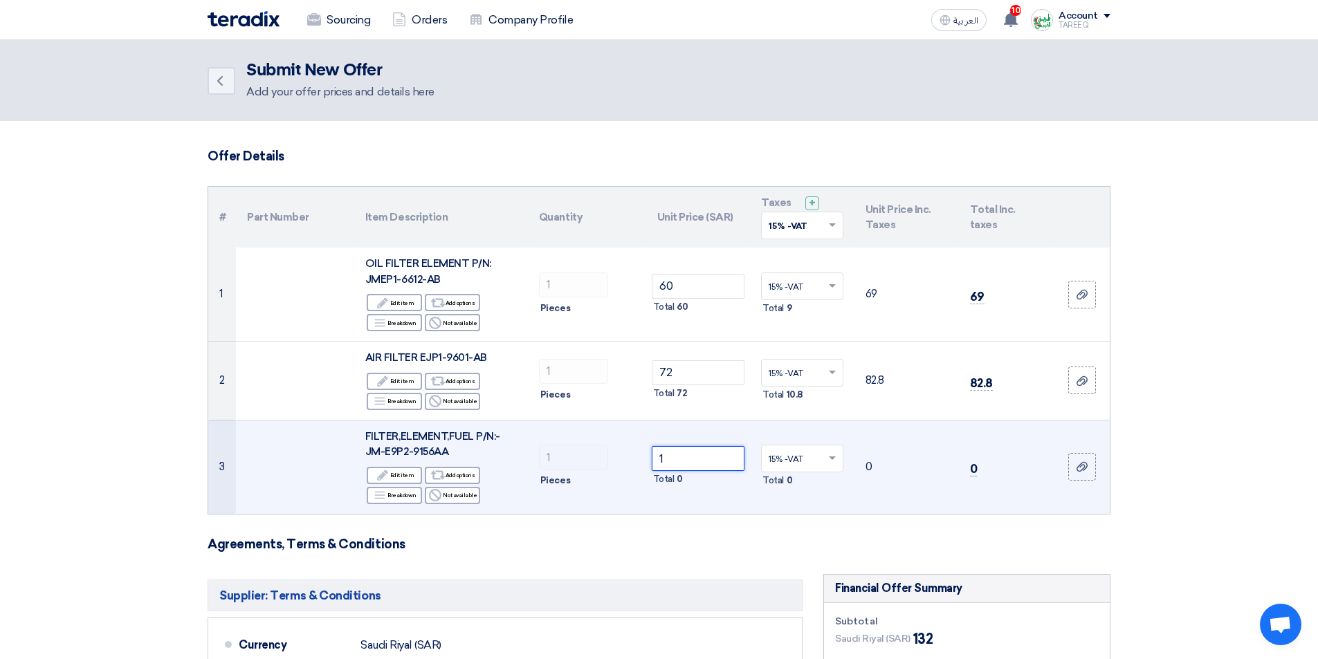
type input "15"
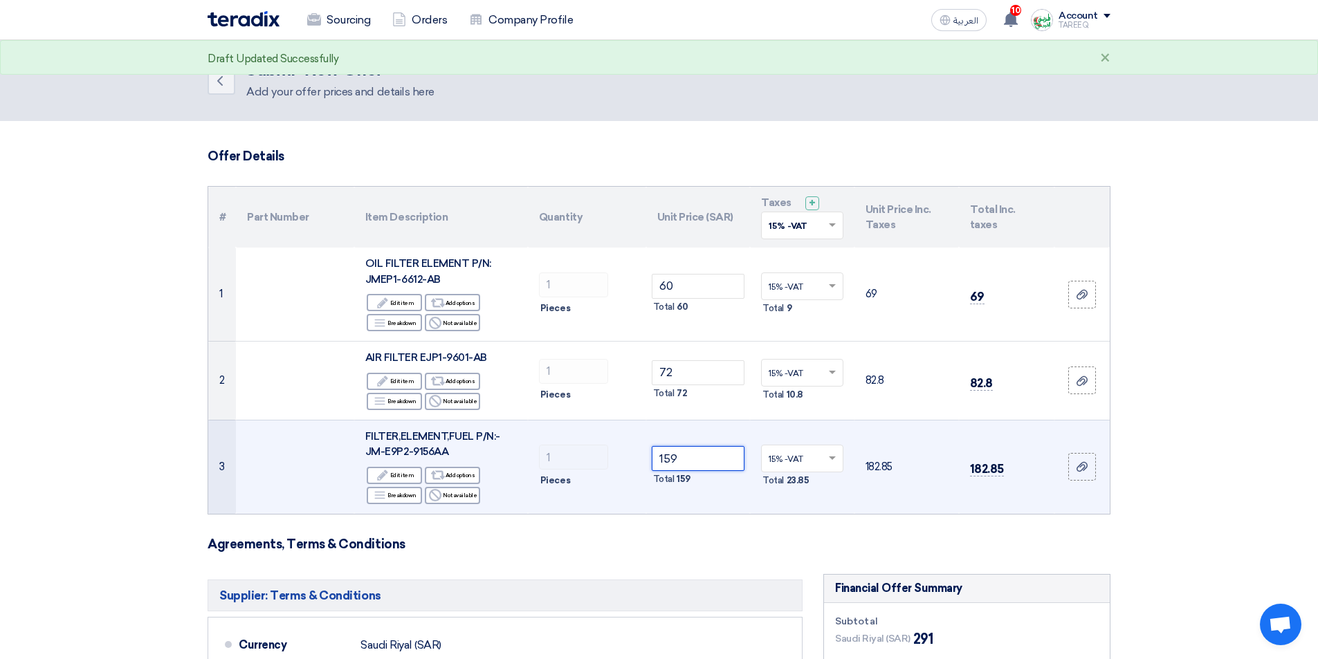
type input "159"
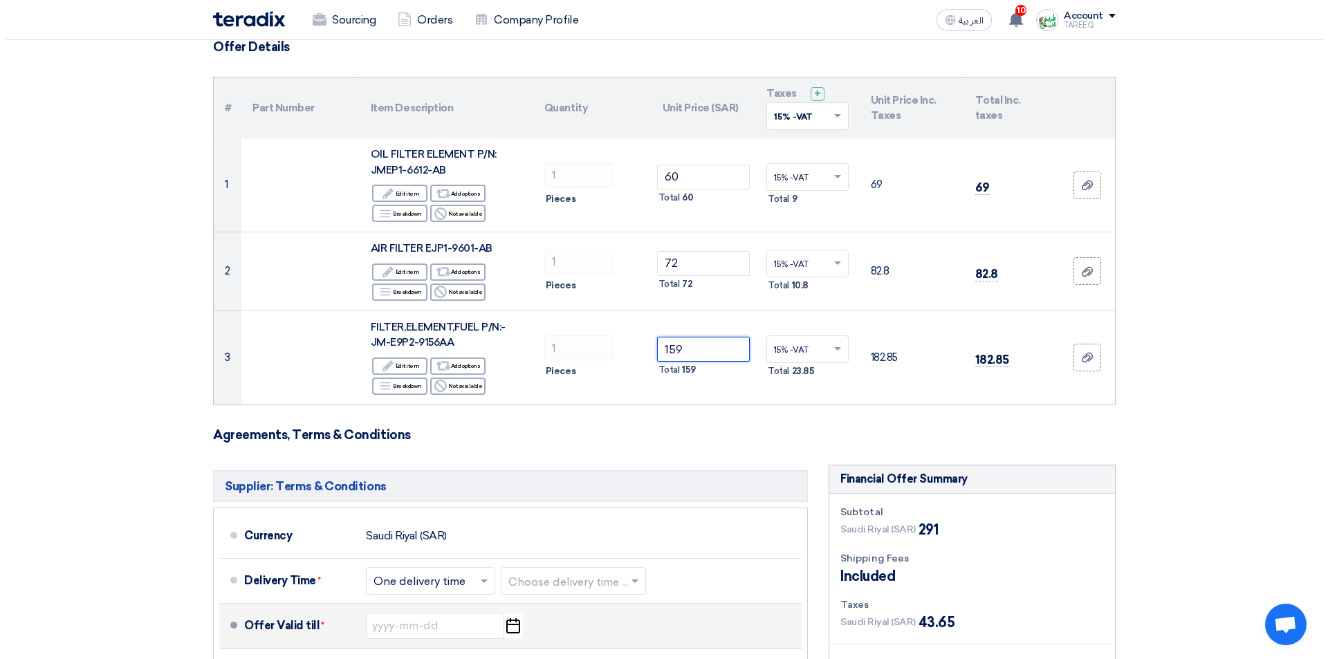
scroll to position [346, 0]
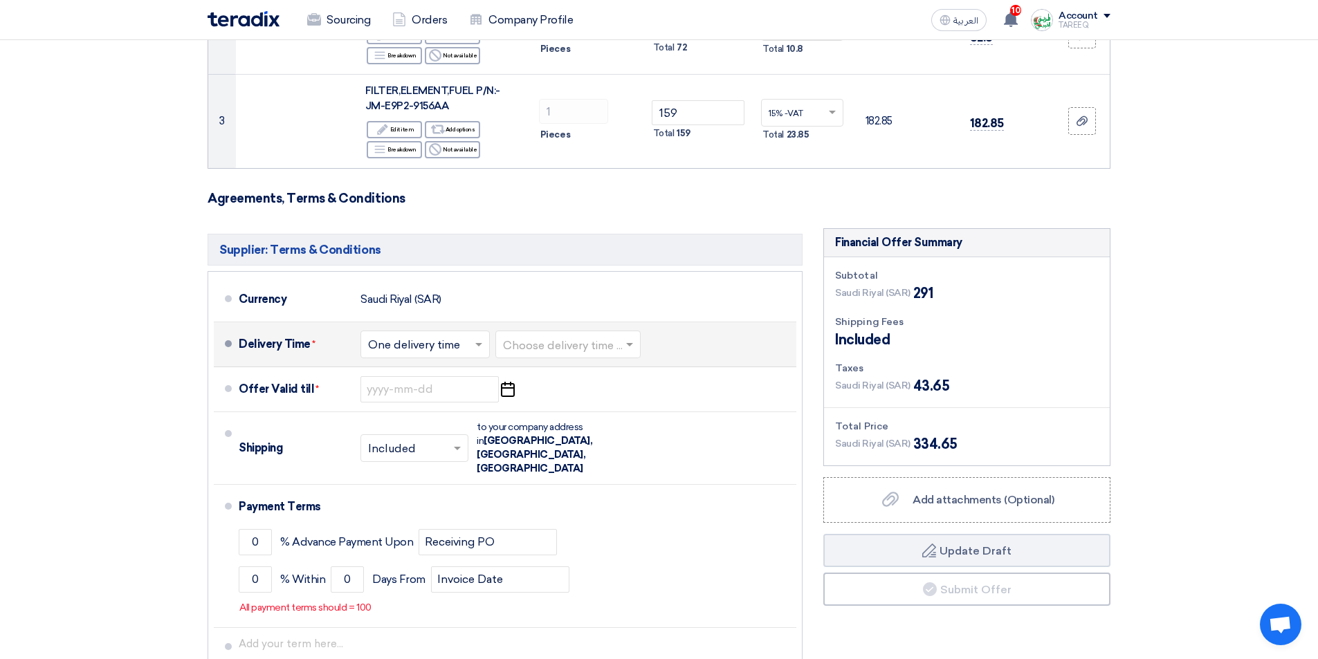
click at [609, 345] on input "text" at bounding box center [568, 345] width 131 height 20
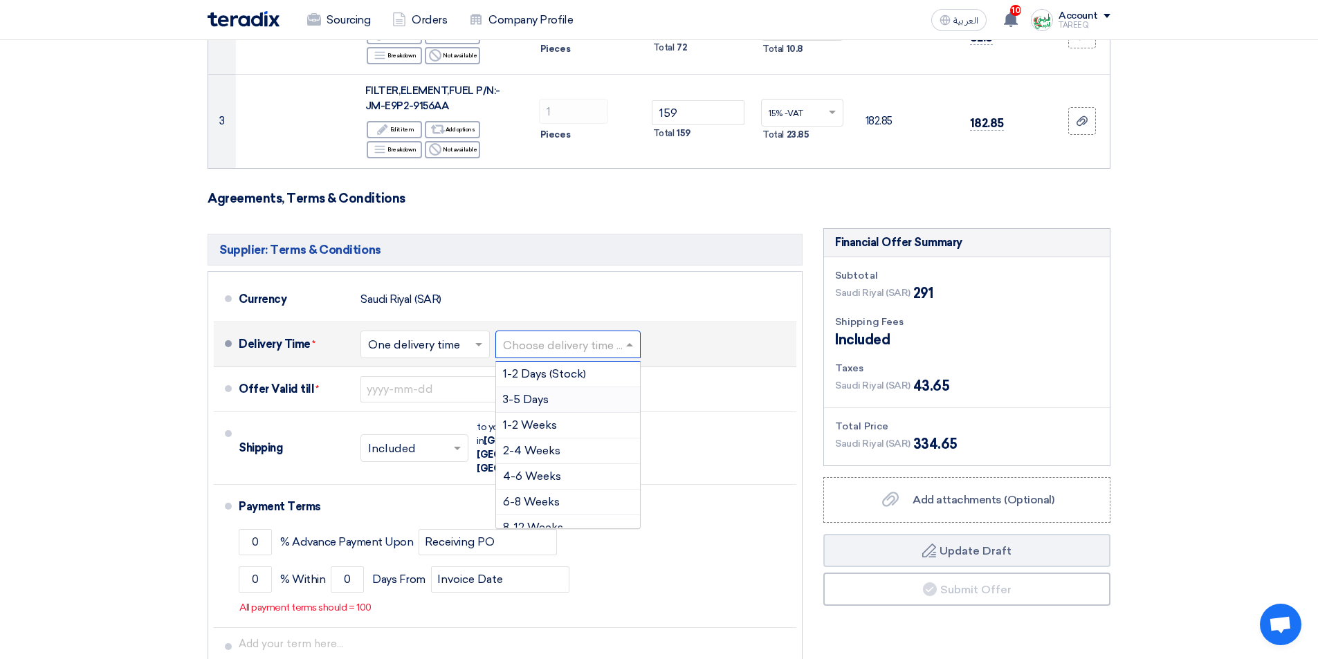
click at [578, 397] on div "3-5 Days" at bounding box center [568, 400] width 144 height 26
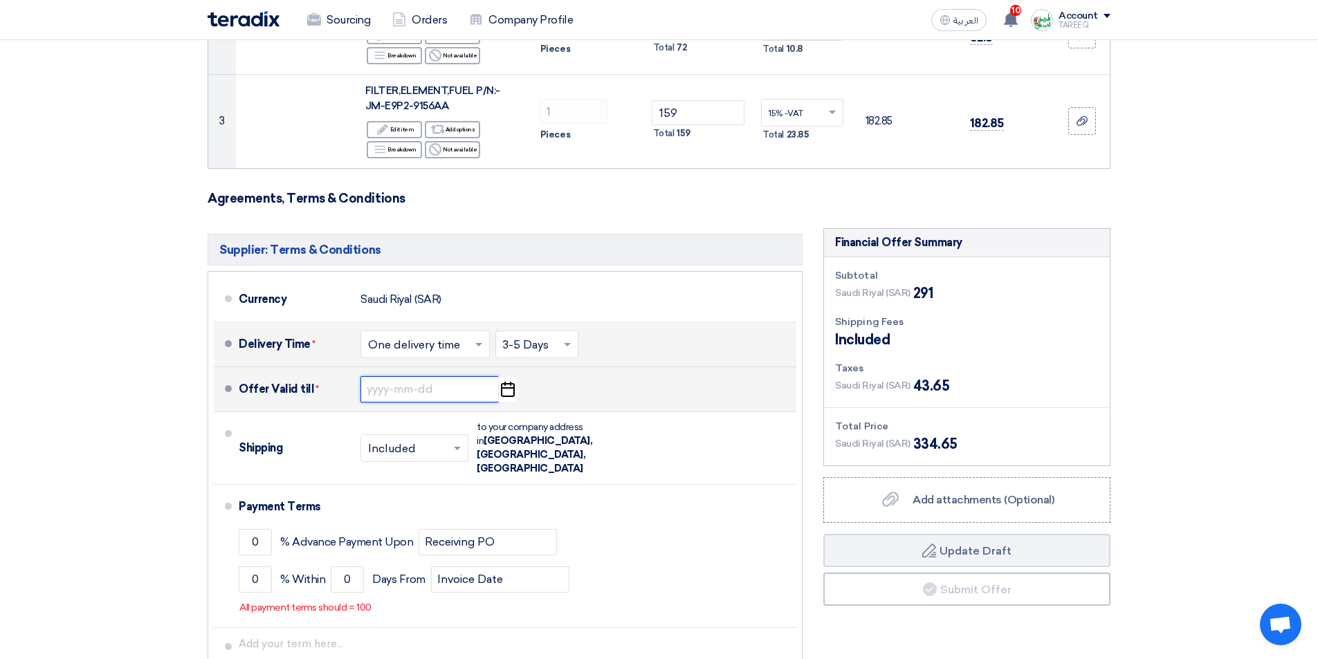
click at [397, 394] on input at bounding box center [429, 389] width 138 height 26
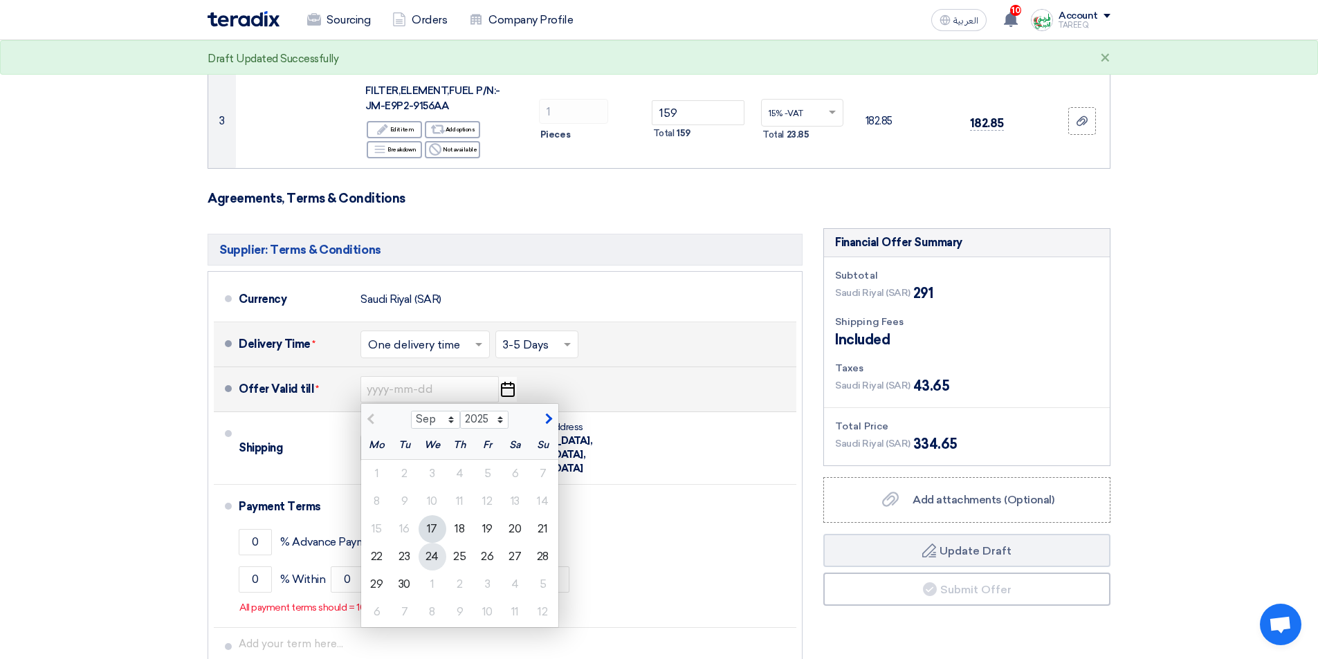
click at [435, 562] on div "24" at bounding box center [432, 557] width 28 height 28
type input "[DATE]"
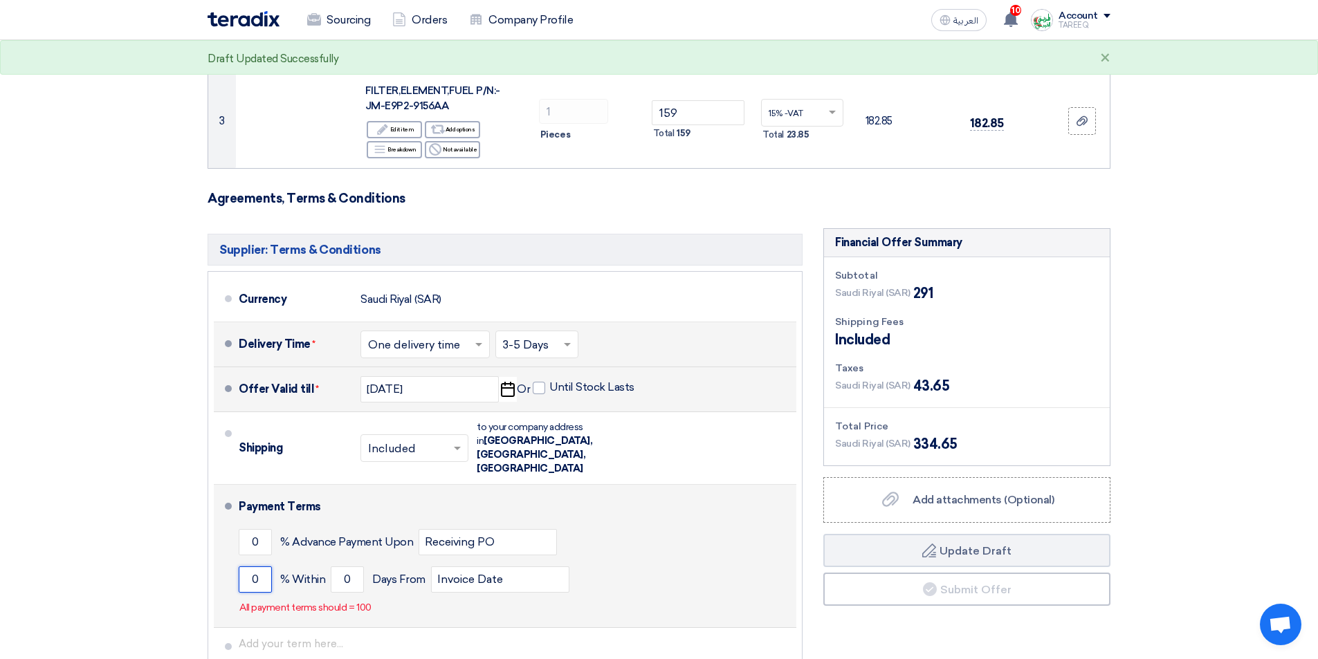
click at [240, 566] on input "0" at bounding box center [255, 579] width 33 height 26
type input "100"
click at [331, 566] on input "0" at bounding box center [347, 579] width 33 height 26
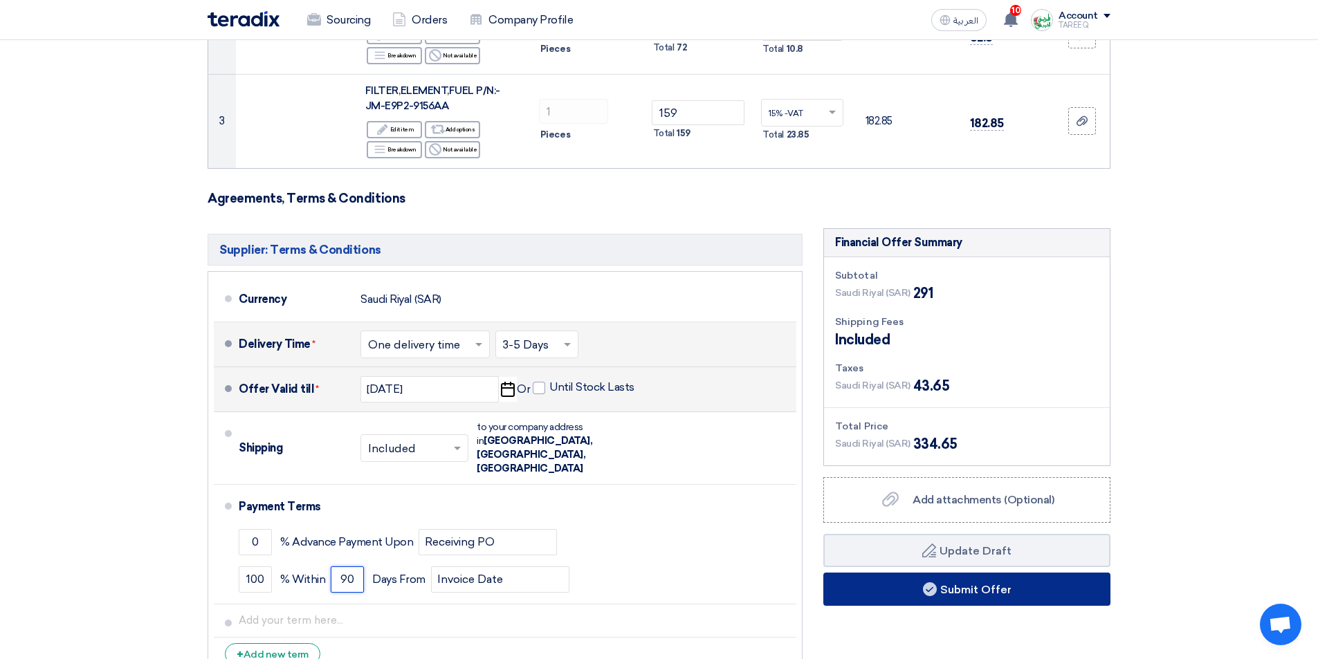
type input "90"
click at [942, 582] on button "Submit Offer" at bounding box center [966, 589] width 287 height 33
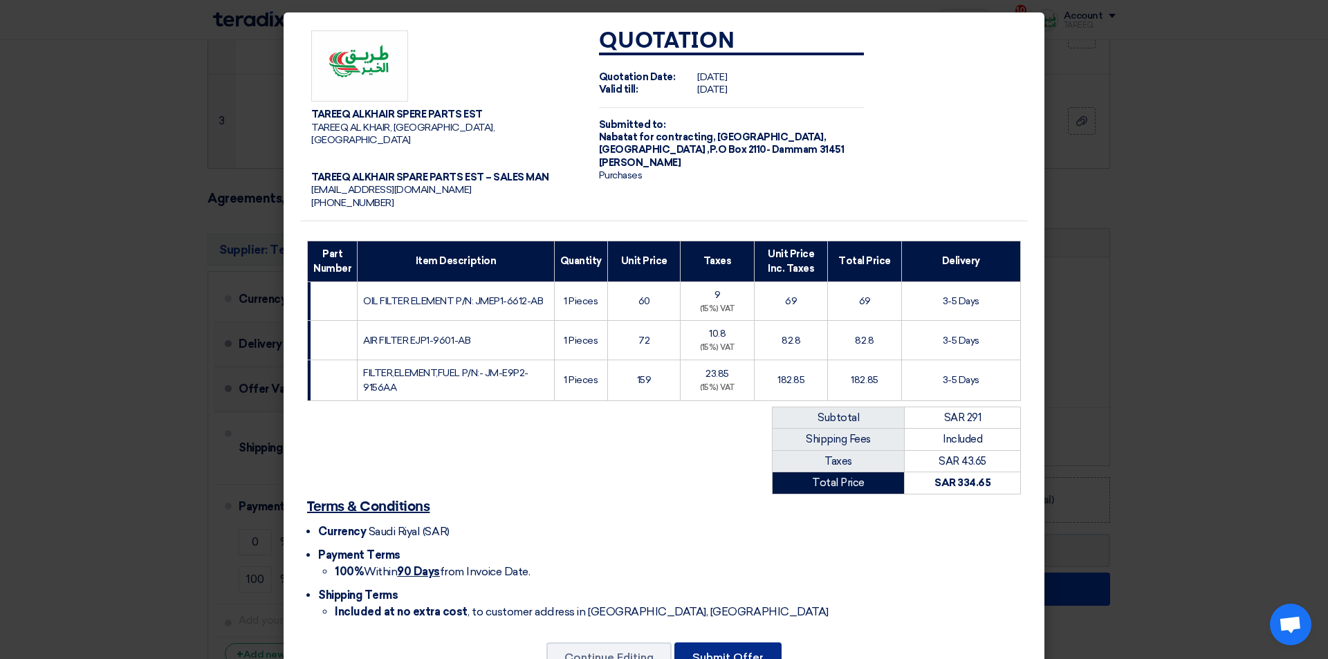
click at [705, 649] on button "Submit Offer" at bounding box center [727, 658] width 107 height 30
